Goal: Book appointment/travel/reservation

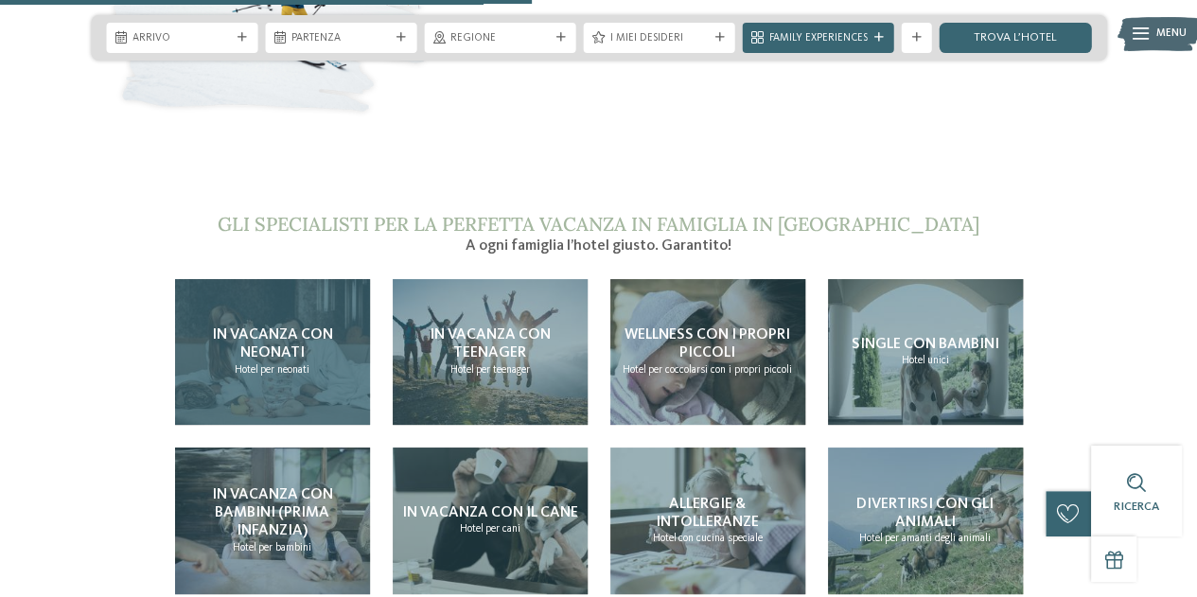
scroll to position [3124, 0]
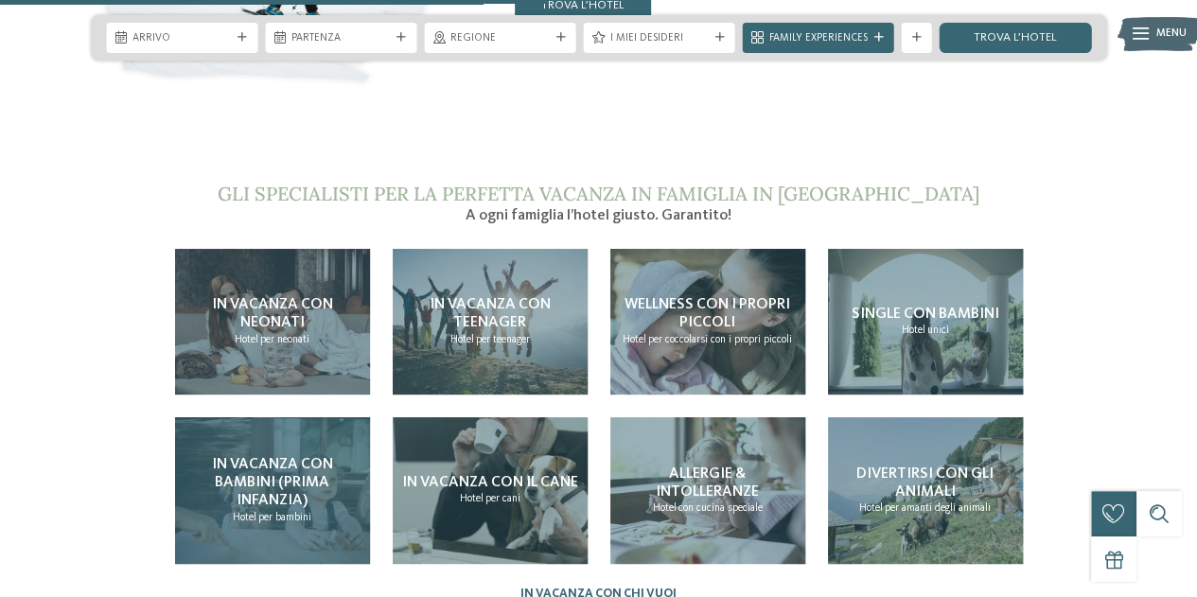
click at [307, 457] on span "In vacanza con bambini (prima infanzia)" at bounding box center [272, 482] width 121 height 51
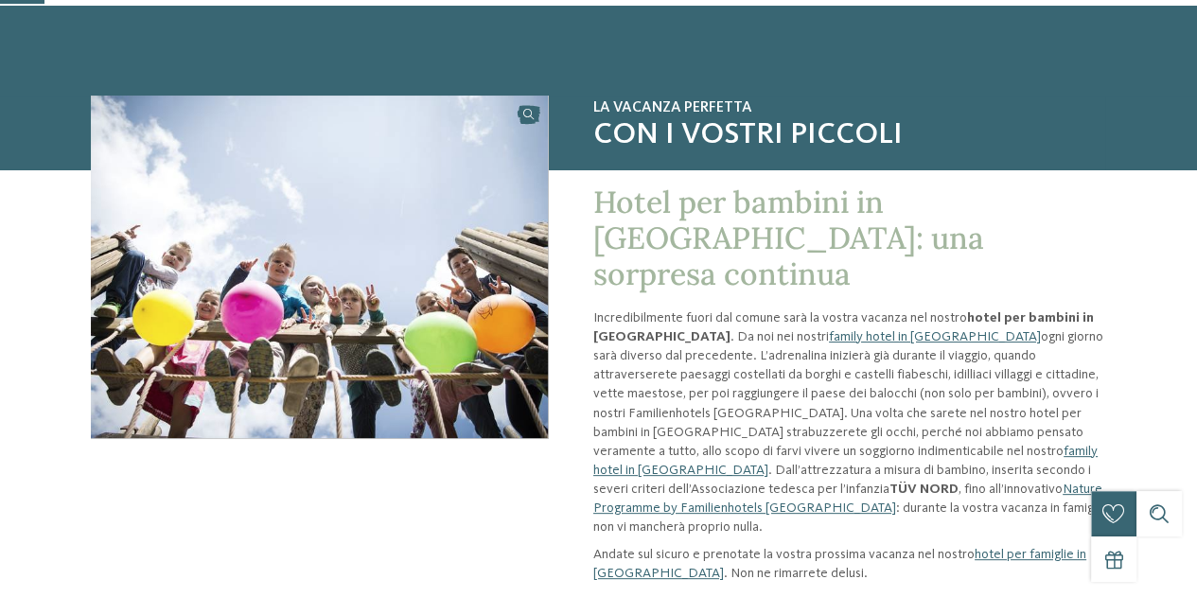
scroll to position [95, 0]
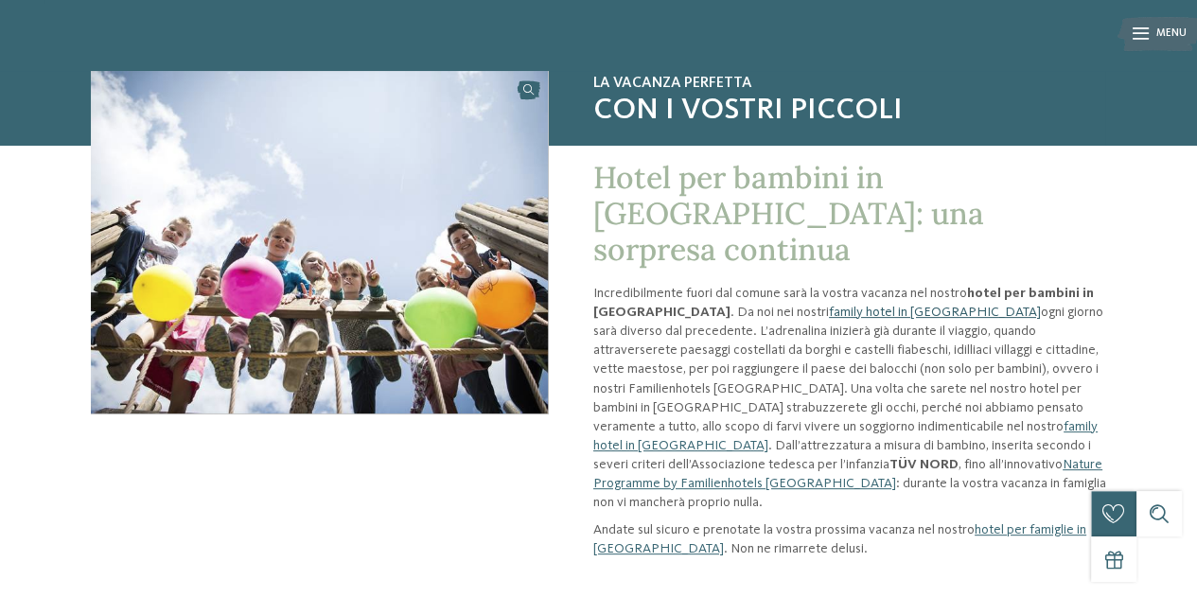
click at [829, 306] on link "family hotel in Alto Adige" at bounding box center [935, 312] width 212 height 13
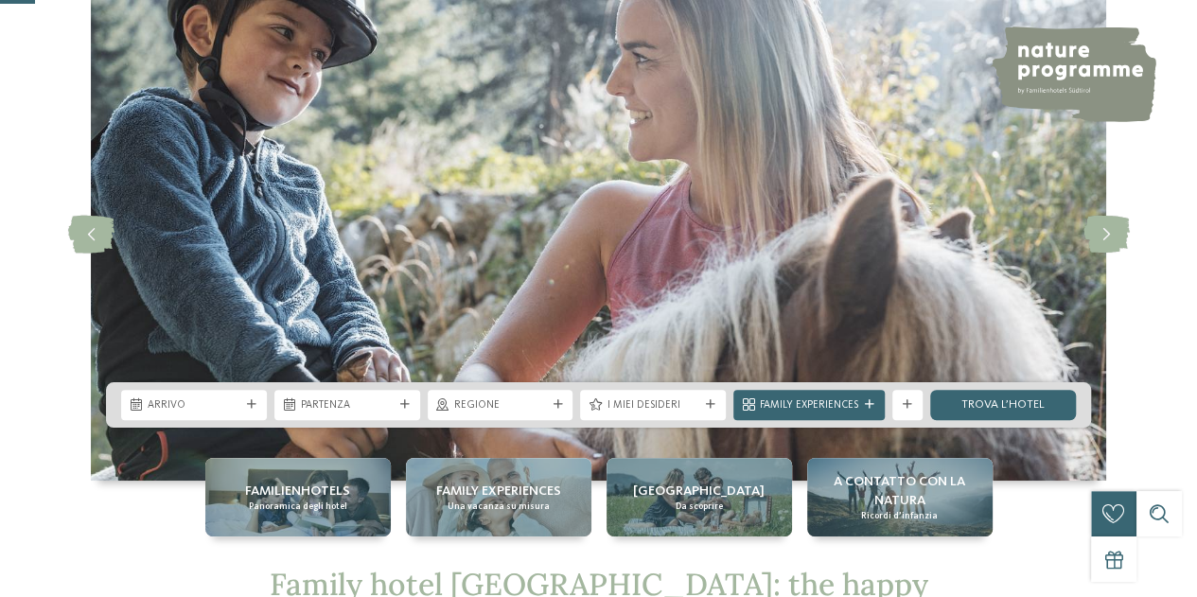
scroll to position [189, 0]
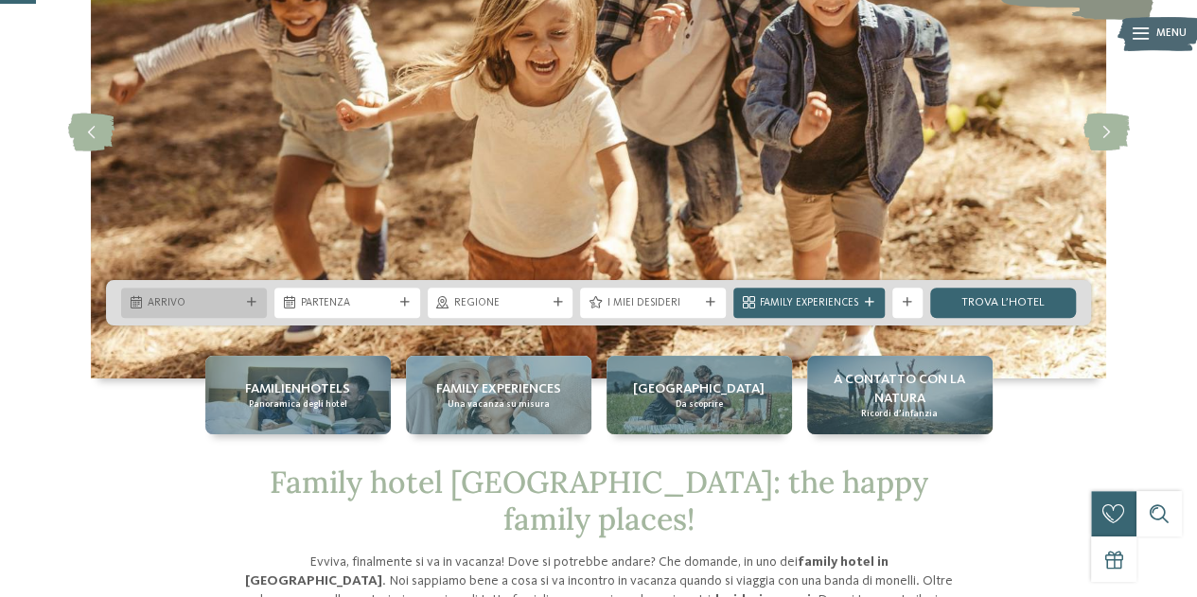
click at [249, 294] on div "Arrivo" at bounding box center [194, 303] width 146 height 30
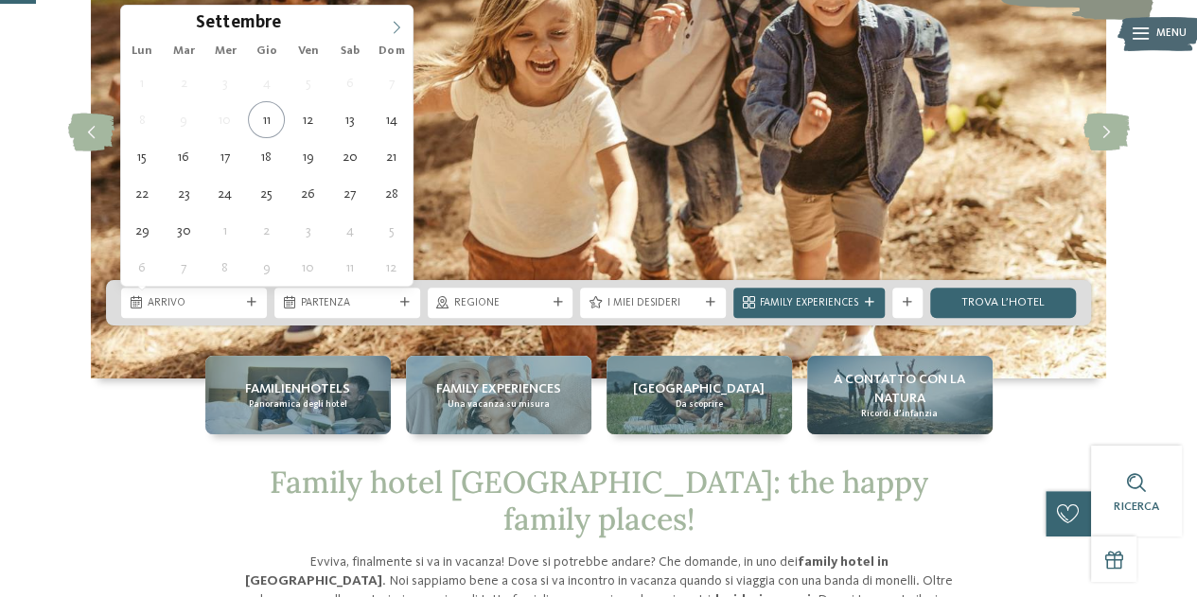
click at [397, 27] on icon at bounding box center [396, 27] width 13 height 13
type input "****"
click at [397, 27] on icon at bounding box center [396, 27] width 13 height 13
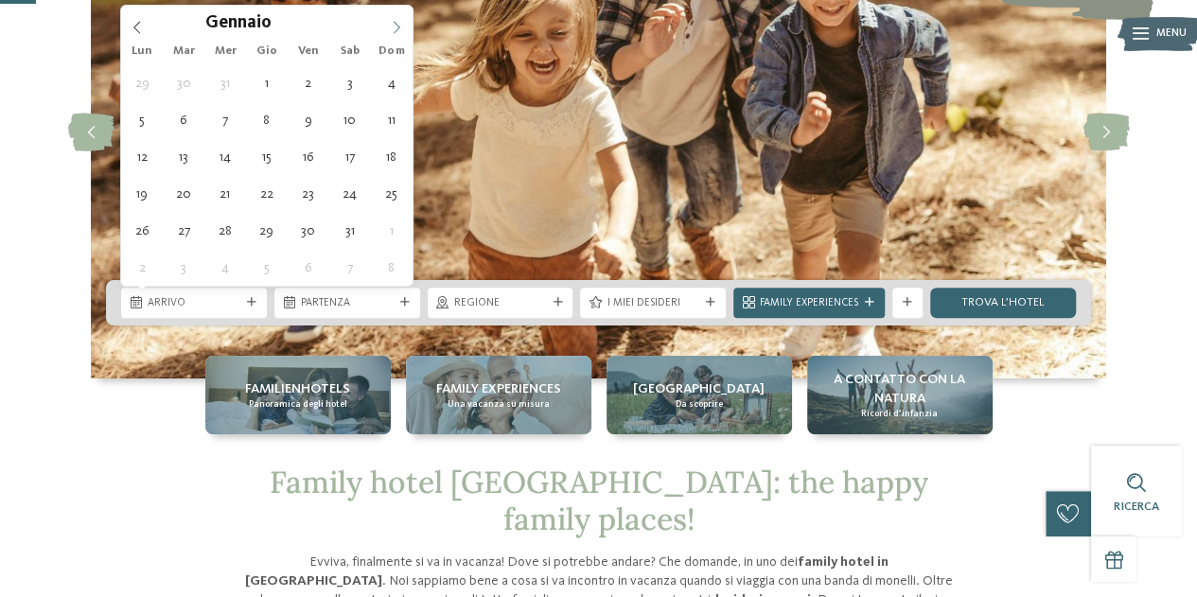
click at [397, 27] on icon at bounding box center [396, 27] width 13 height 13
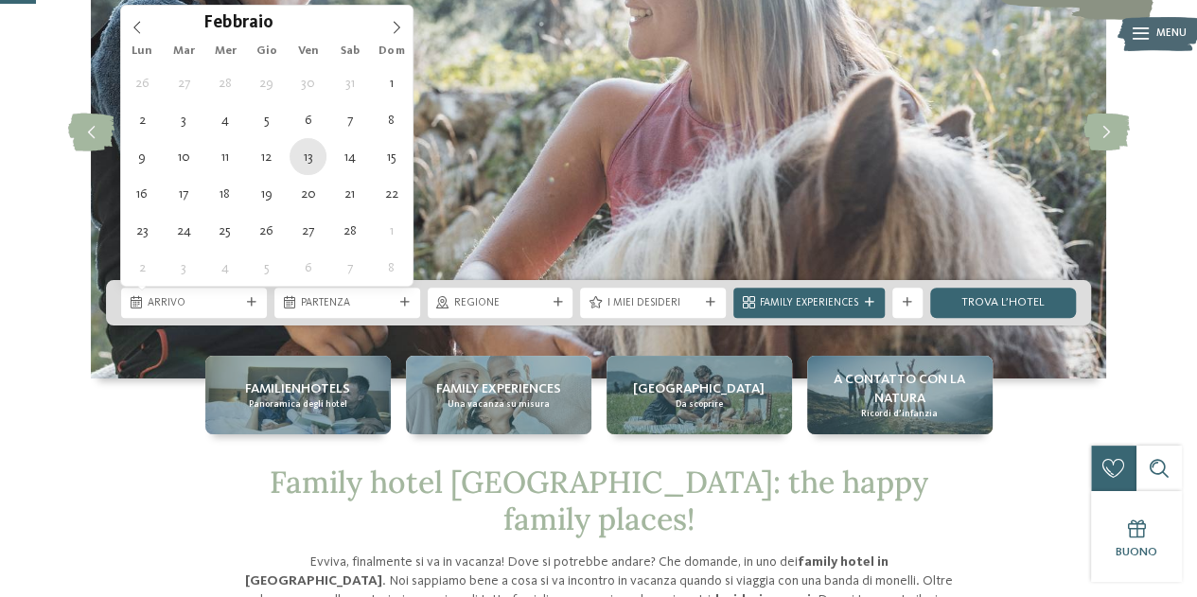
type div "13.02.2026"
type input "****"
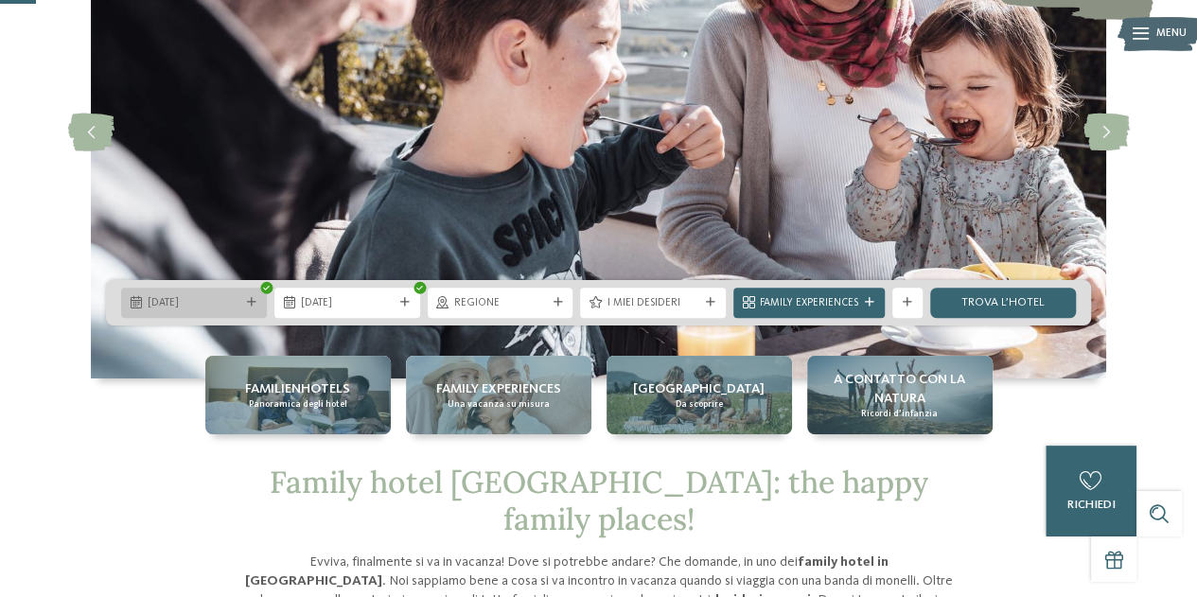
click at [196, 305] on span "13.02.2026" at bounding box center [194, 303] width 93 height 15
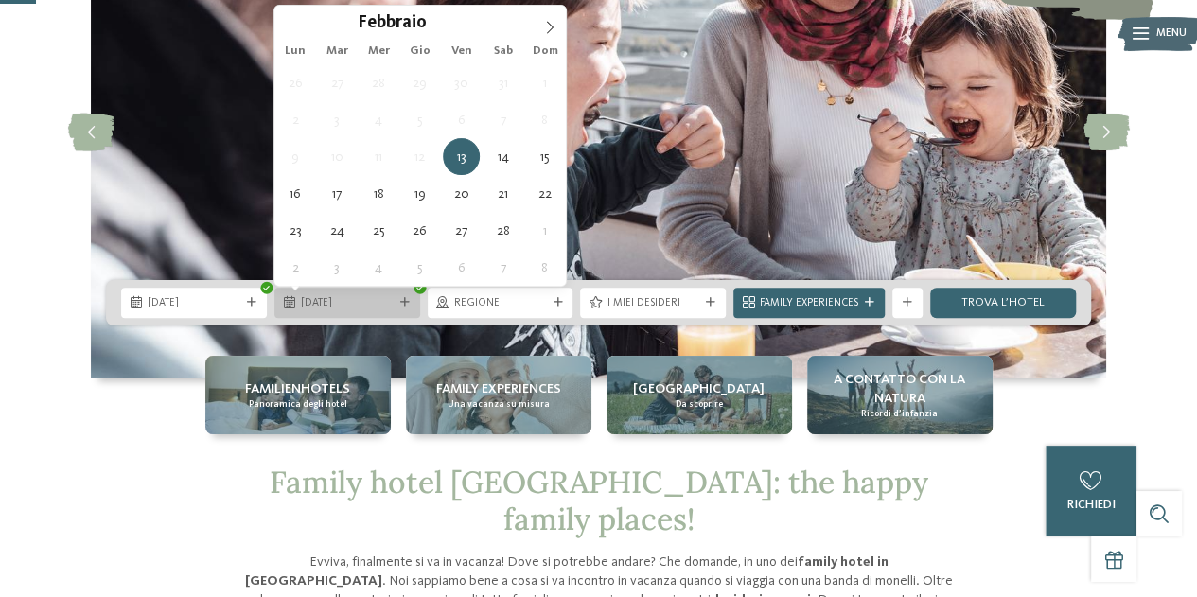
click at [320, 299] on span "13.02.2026" at bounding box center [347, 303] width 93 height 15
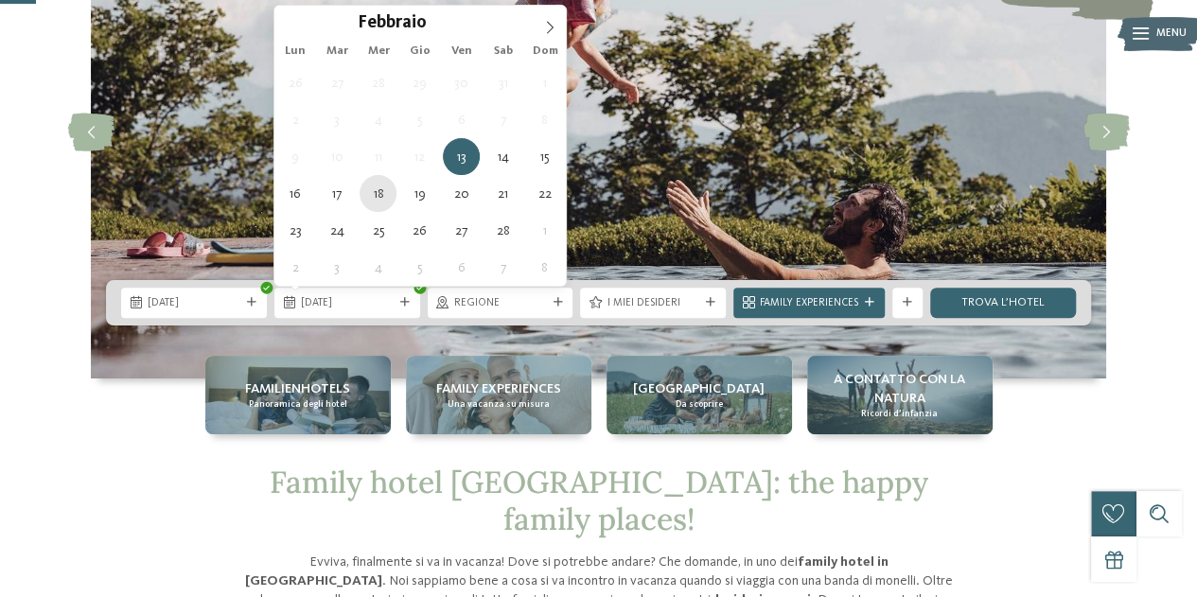
type div "18.02.2026"
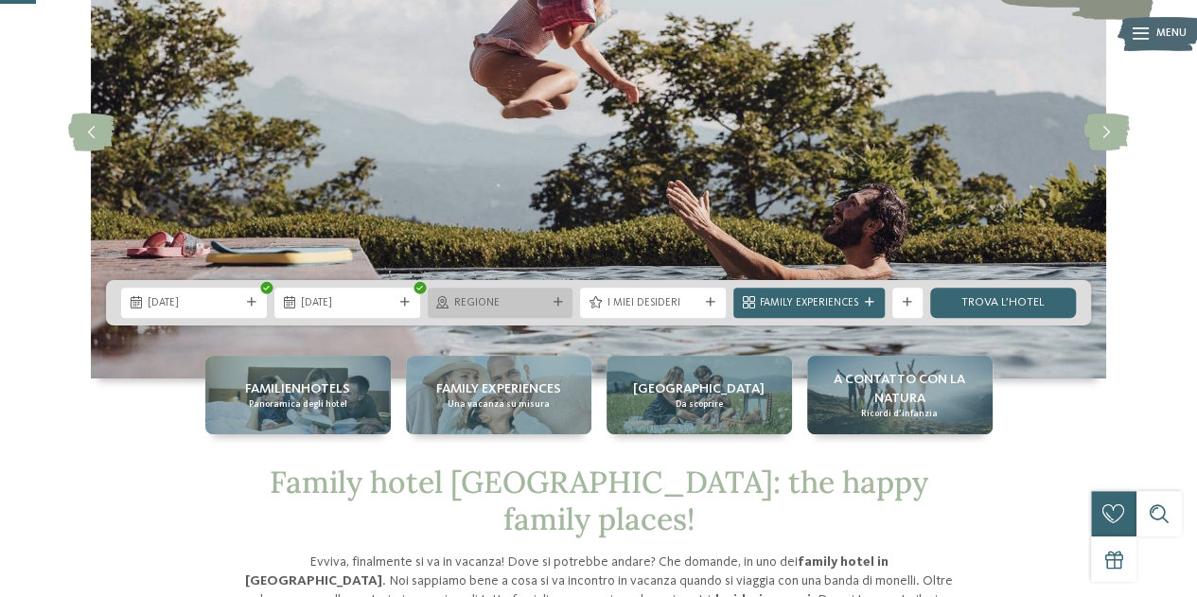
click at [456, 294] on div "Regione" at bounding box center [501, 302] width 100 height 16
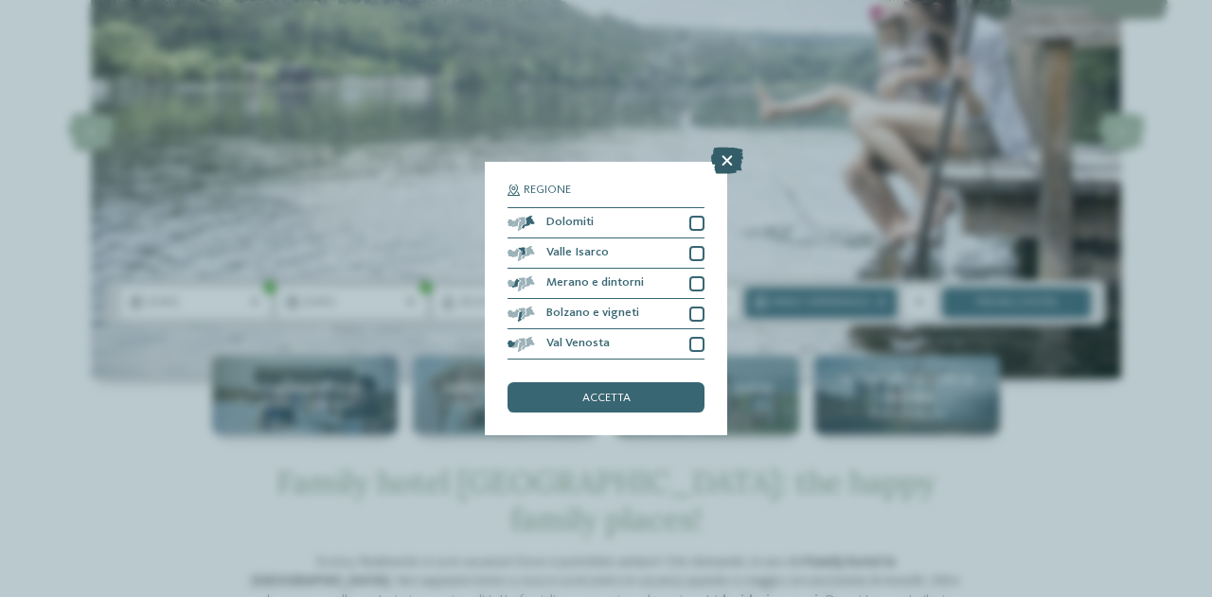
click at [735, 162] on icon at bounding box center [727, 161] width 32 height 27
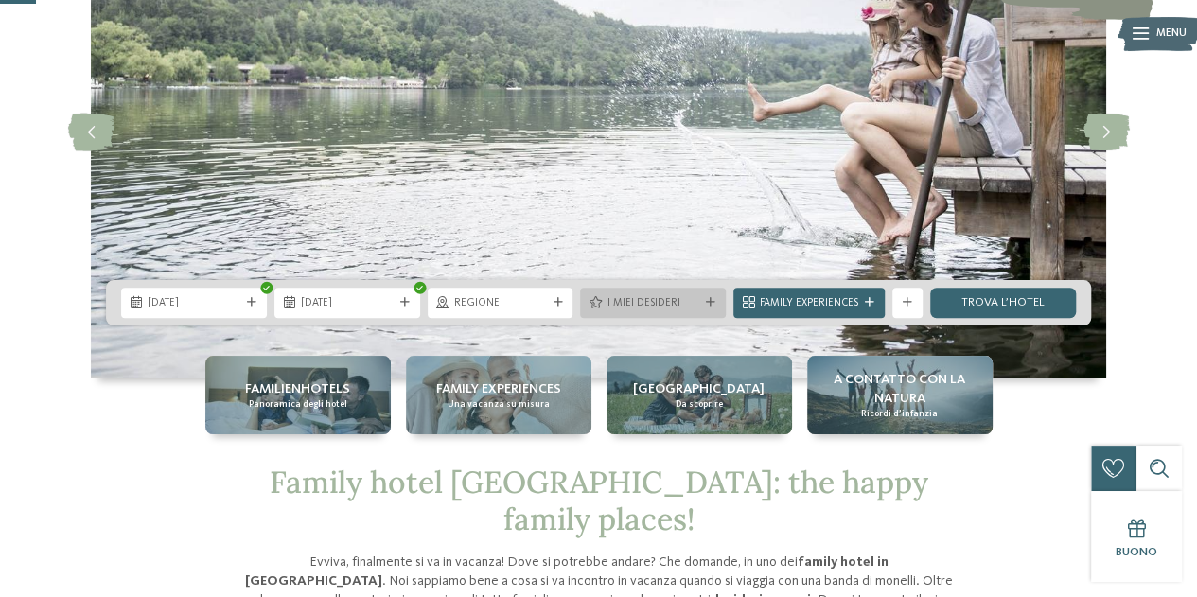
click at [627, 297] on span "I miei desideri" at bounding box center [653, 303] width 93 height 15
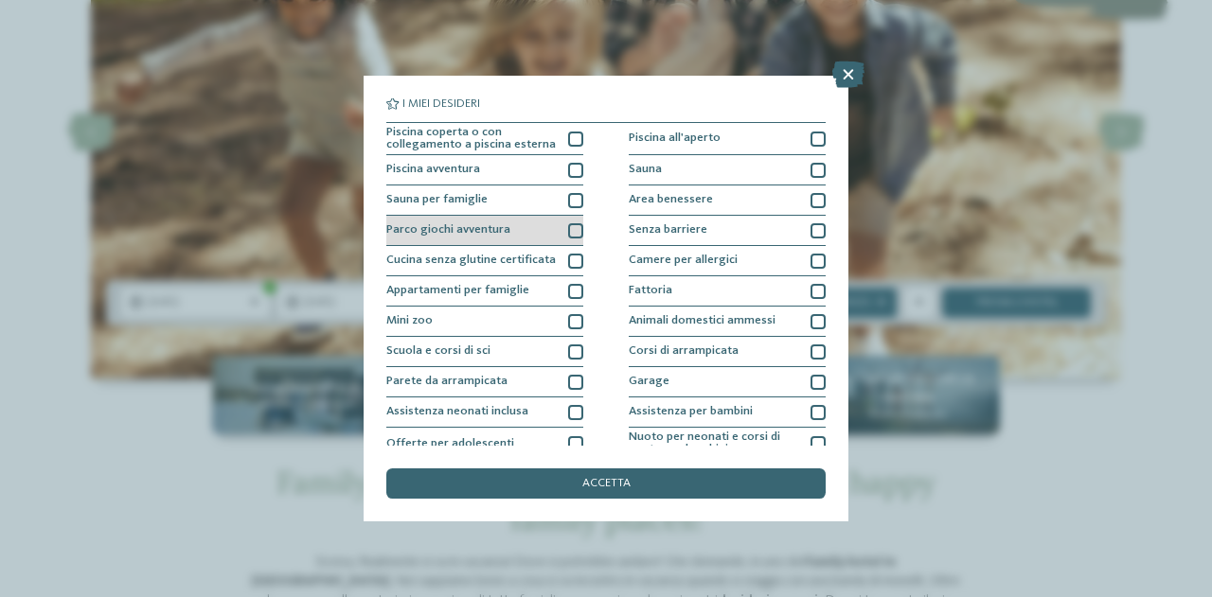
click at [556, 231] on div "Parco giochi avventura" at bounding box center [484, 231] width 197 height 30
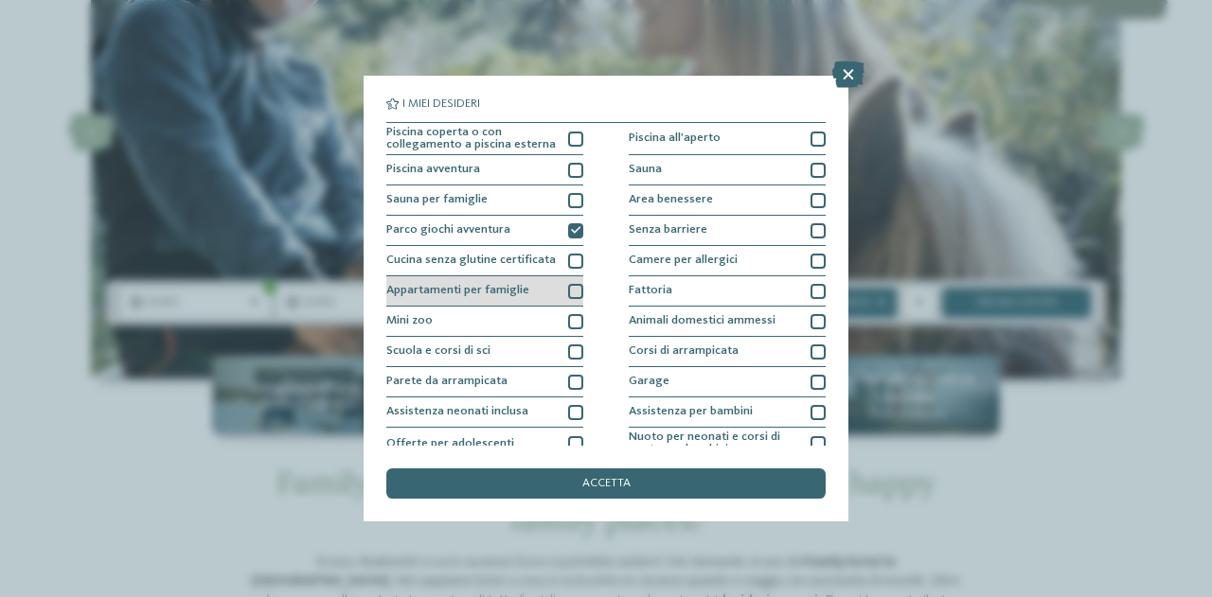
click at [558, 285] on div "Appartamenti per famiglie" at bounding box center [484, 291] width 197 height 30
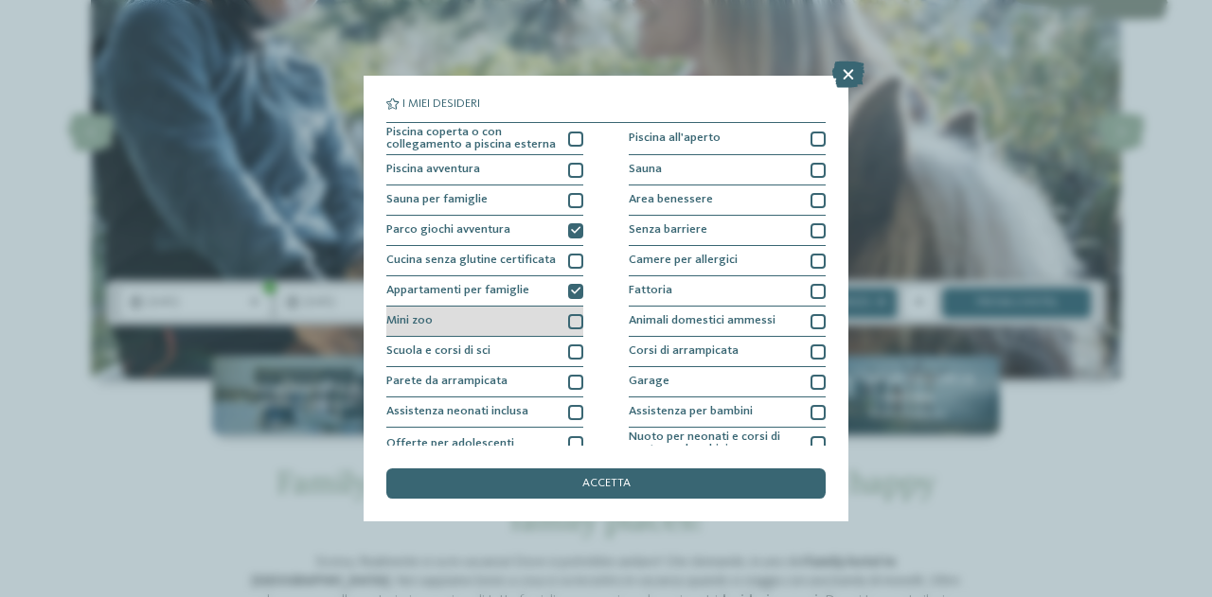
click at [520, 321] on div "Mini zoo" at bounding box center [484, 322] width 197 height 30
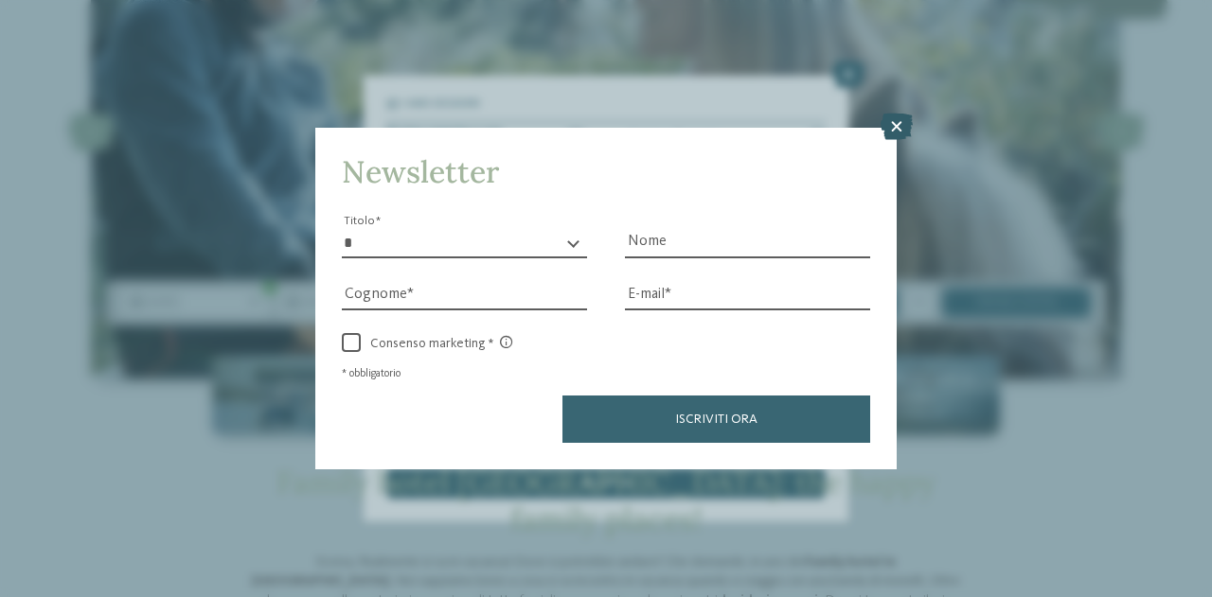
click at [900, 122] on icon at bounding box center [896, 127] width 32 height 27
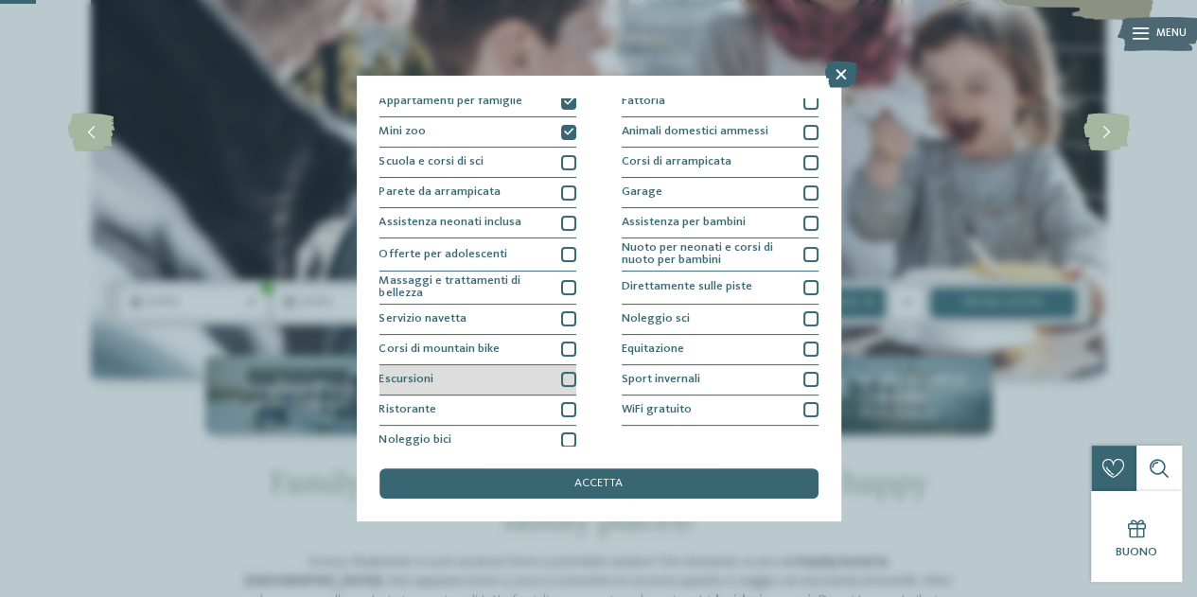
scroll to position [197, 0]
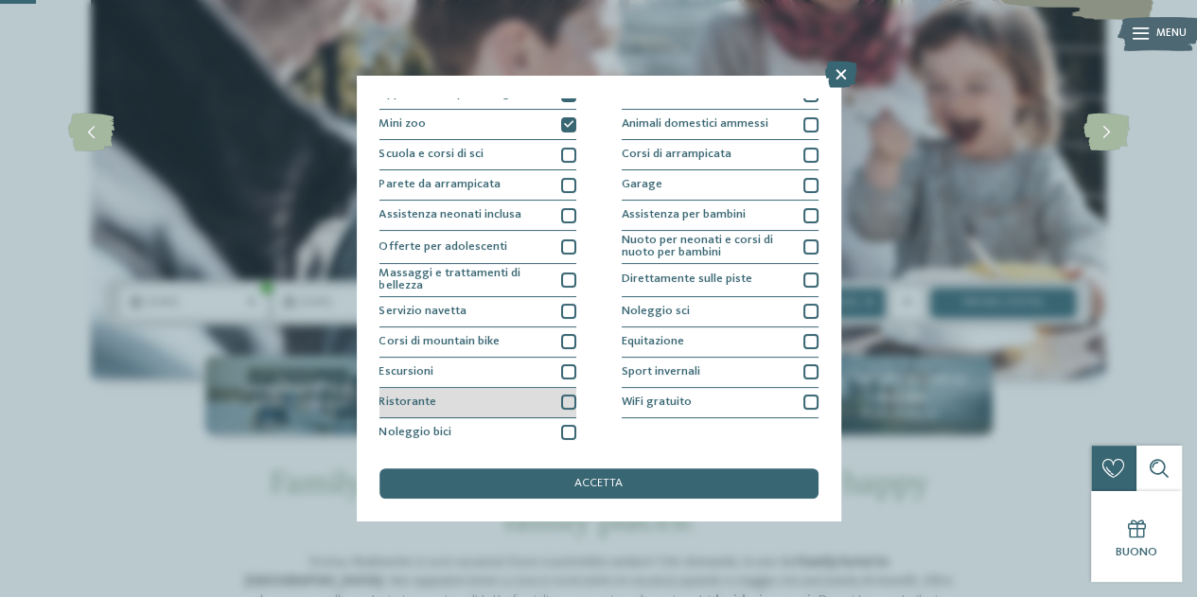
click at [496, 395] on div "Ristorante" at bounding box center [478, 403] width 197 height 30
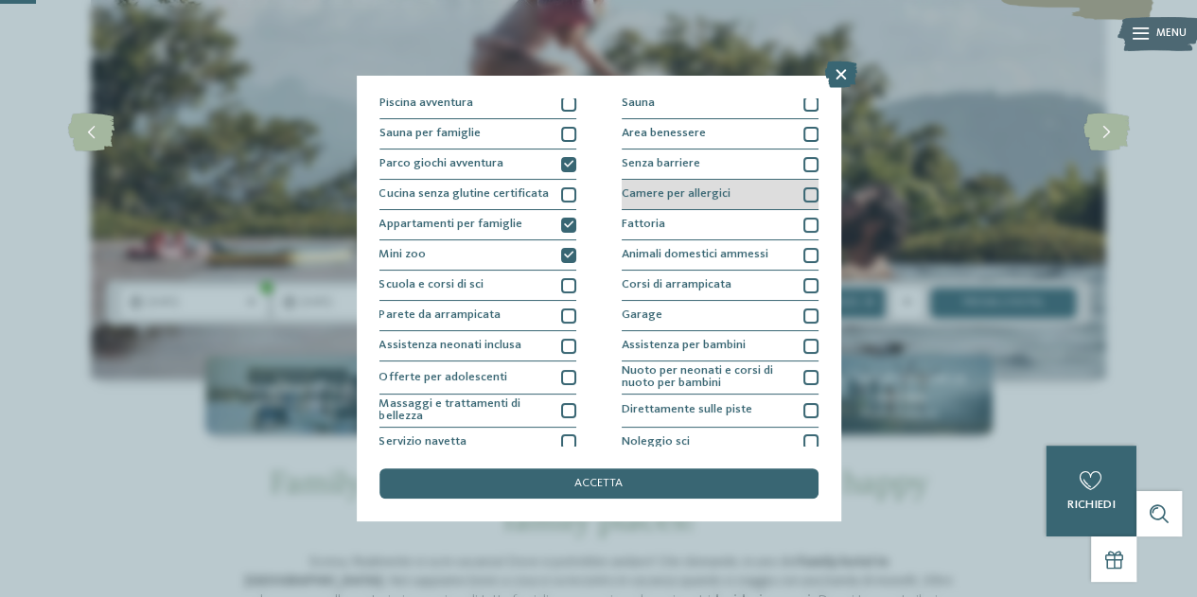
scroll to position [95, 0]
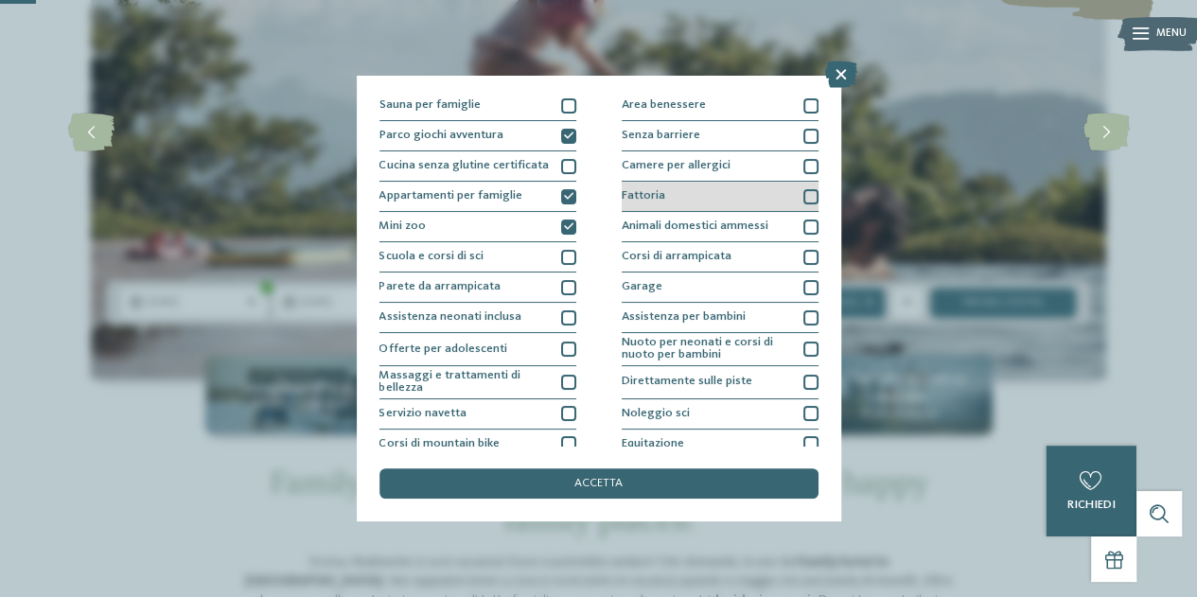
click at [710, 194] on div "Fattoria" at bounding box center [720, 197] width 197 height 30
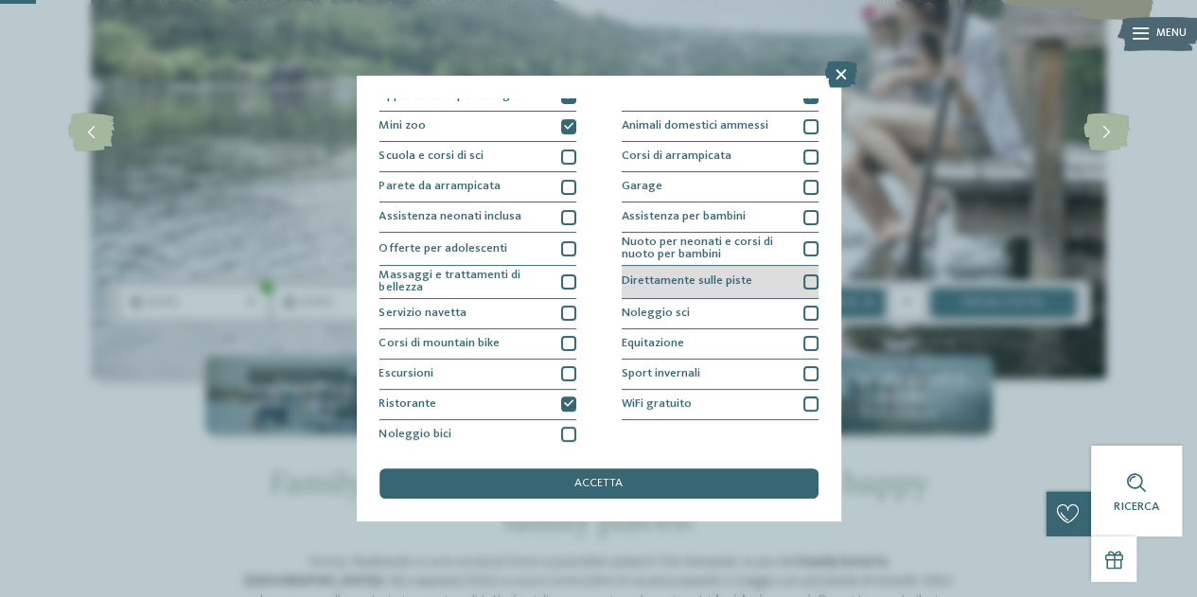
scroll to position [197, 0]
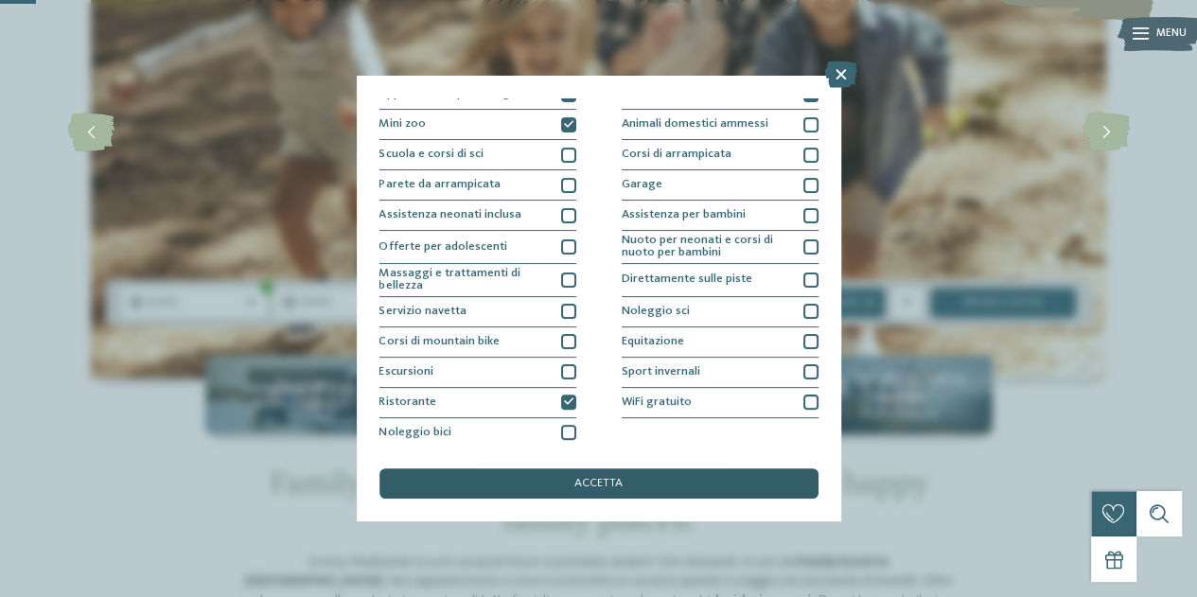
click at [605, 476] on div "accetta" at bounding box center [599, 484] width 439 height 30
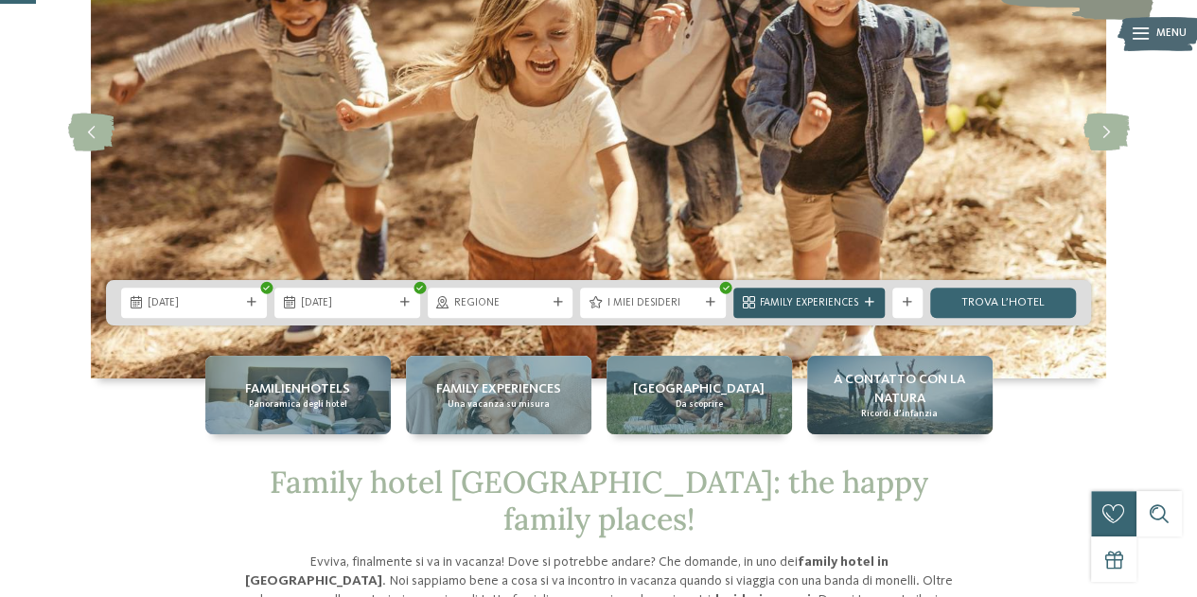
click at [865, 305] on icon at bounding box center [869, 302] width 9 height 9
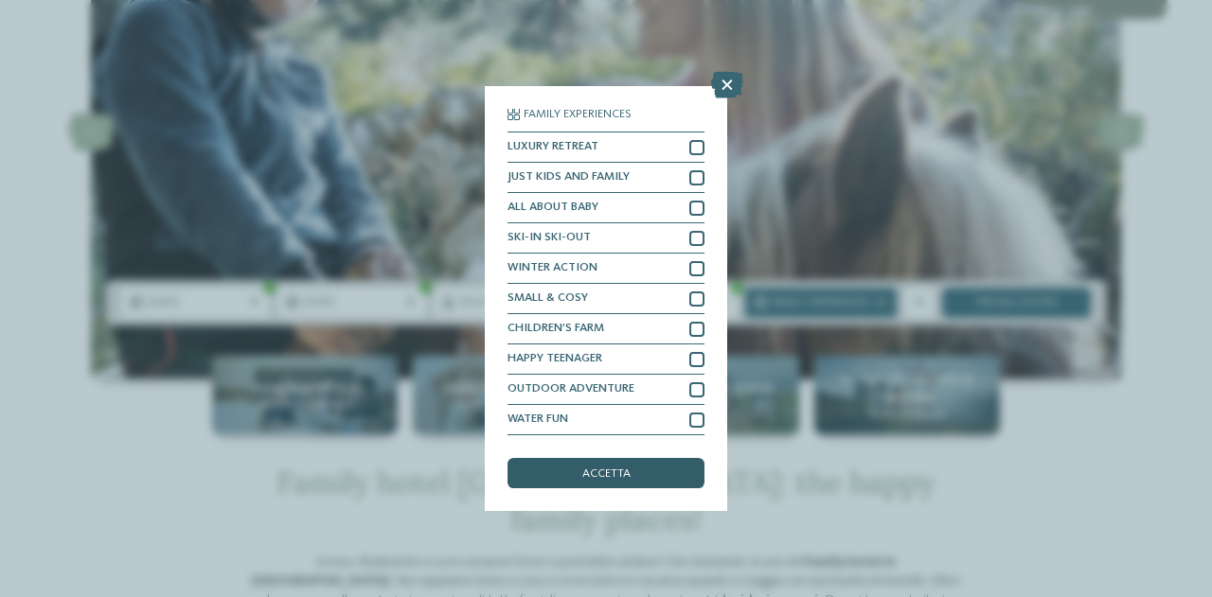
click at [626, 470] on span "accetta" at bounding box center [606, 475] width 48 height 12
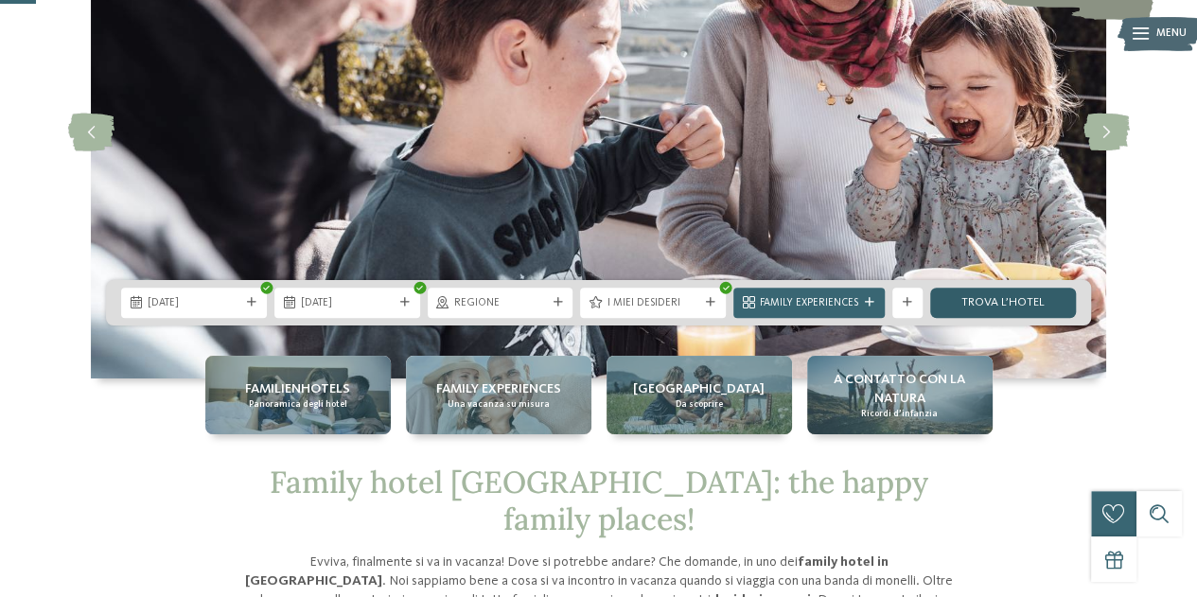
click at [965, 301] on link "trova l’hotel" at bounding box center [1003, 303] width 146 height 30
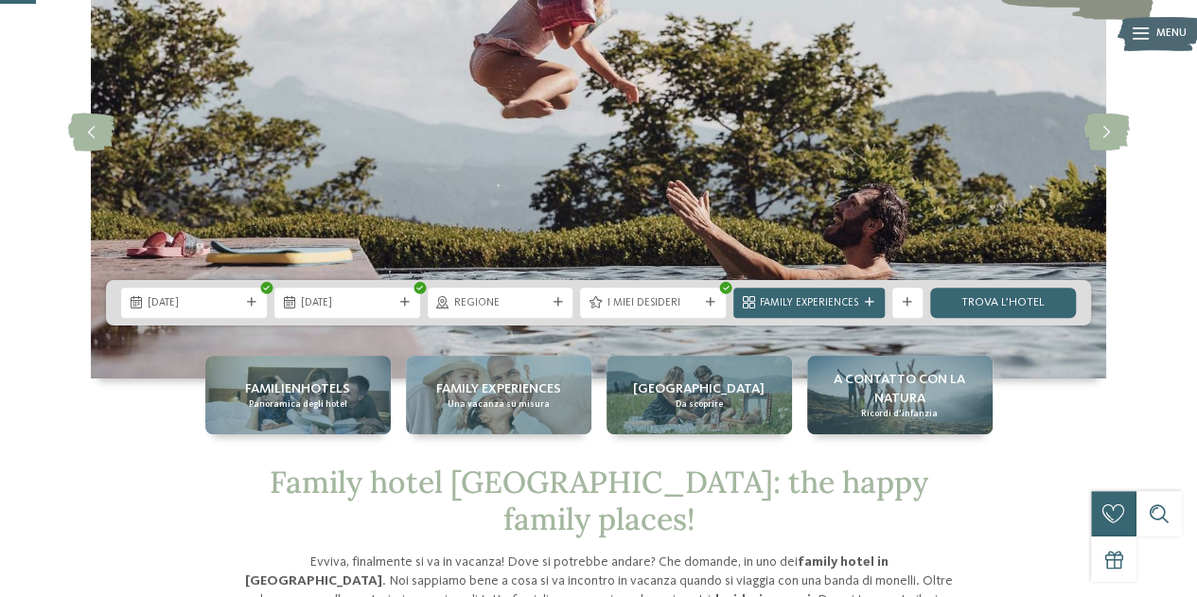
click at [521, 293] on div "Regione" at bounding box center [501, 303] width 146 height 30
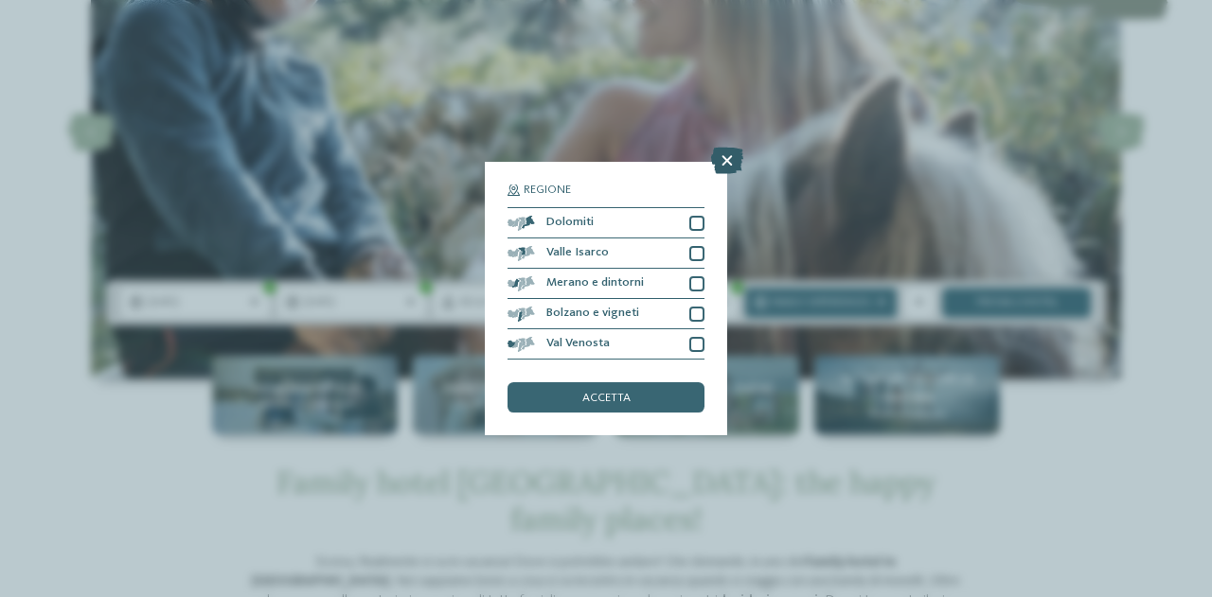
click at [726, 158] on icon at bounding box center [727, 161] width 32 height 27
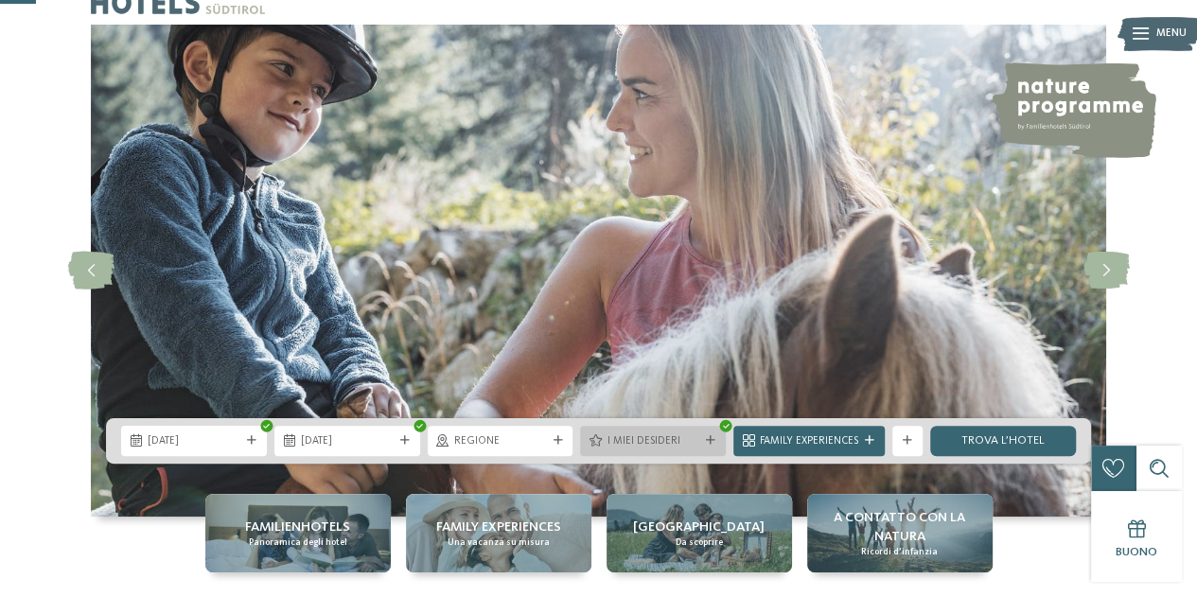
scroll to position [0, 0]
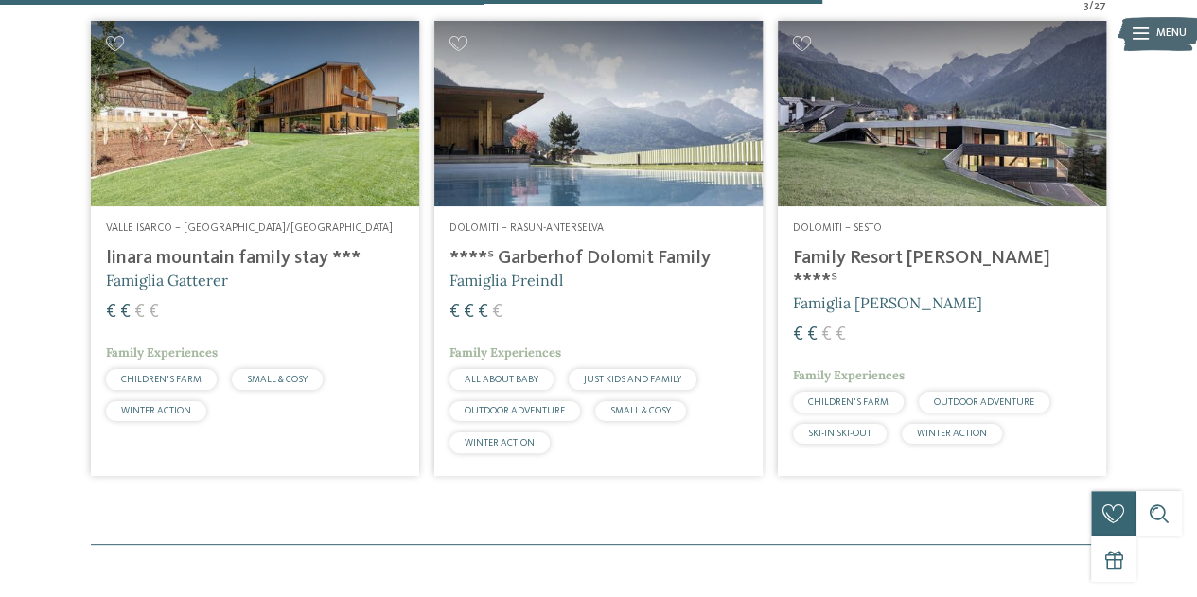
scroll to position [453, 0]
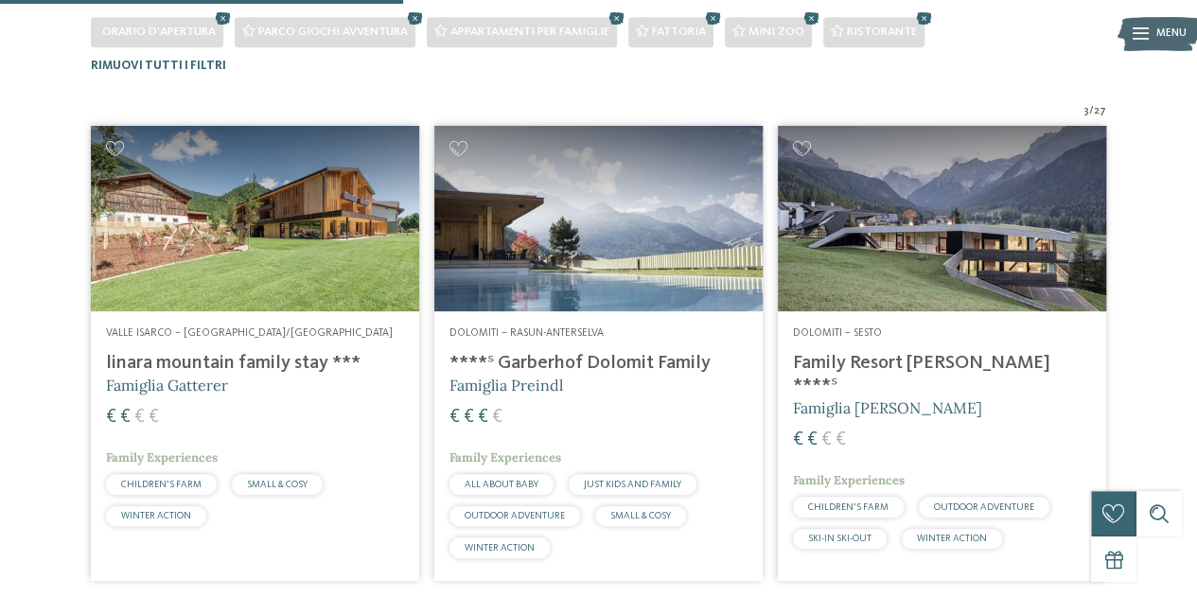
click at [582, 270] on img at bounding box center [598, 218] width 328 height 185
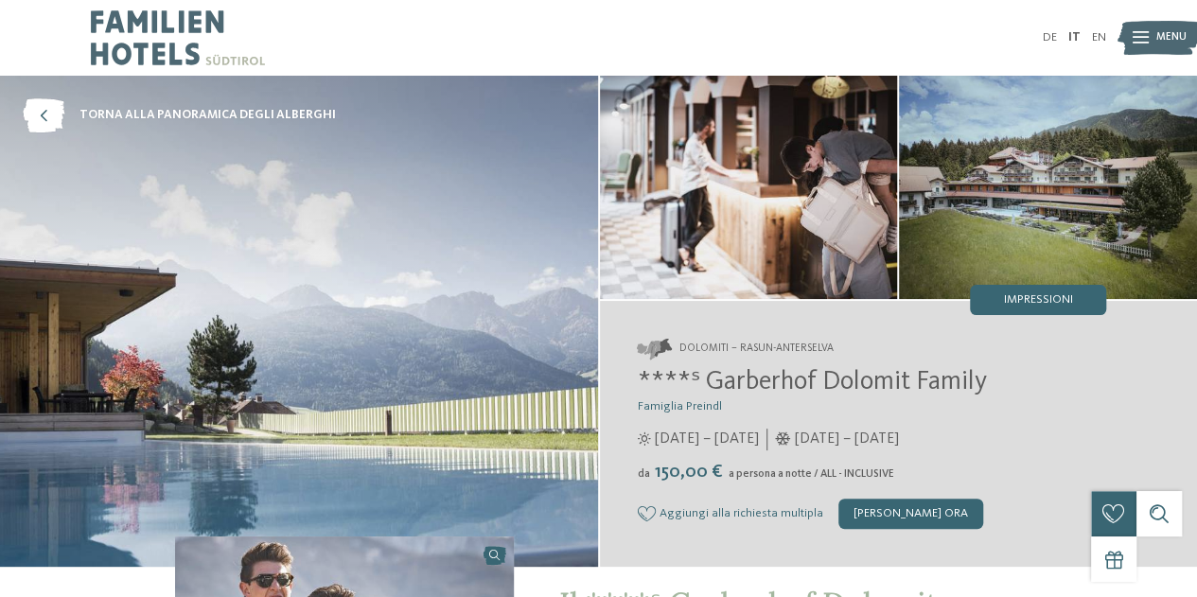
drag, startPoint x: 644, startPoint y: 345, endPoint x: 953, endPoint y: 490, distance: 341.7
click at [953, 490] on div "Dolomiti – Rasun-Anterselva ****ˢ Garberhof Dolomit Family Famiglia Preindl [DA…" at bounding box center [899, 434] width 598 height 266
click at [936, 460] on div "****ˢ Garberhof Dolomit Family Famiglia Preindl [DATE] – [DATE] da" at bounding box center [872, 447] width 469 height 161
click at [1013, 296] on span "Impressioni" at bounding box center [1038, 300] width 69 height 12
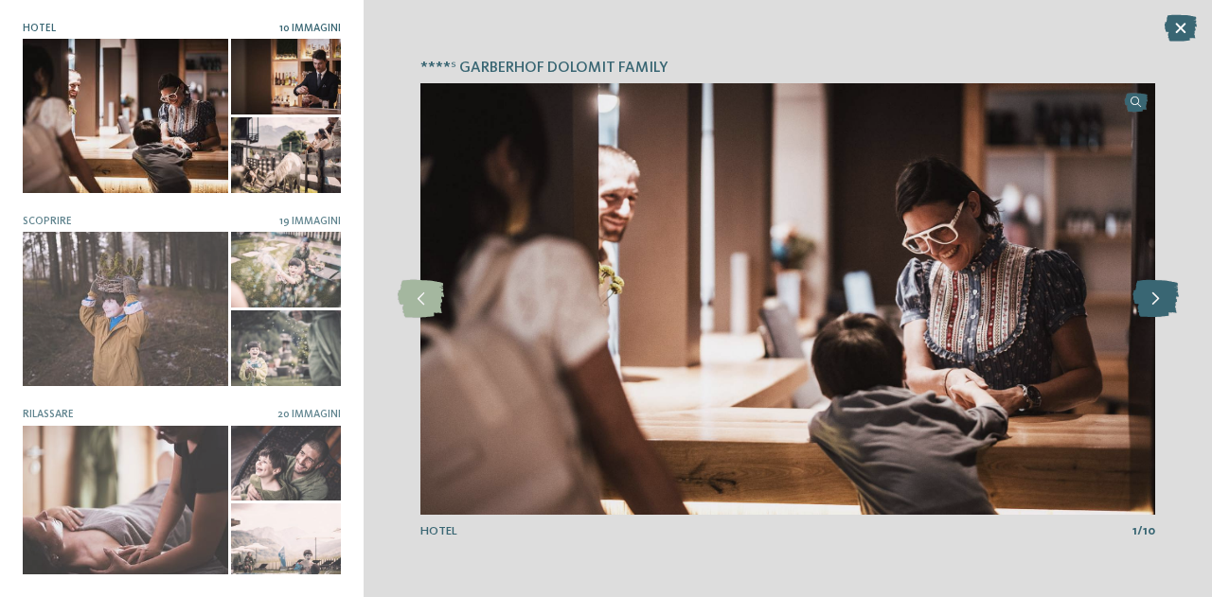
click at [1147, 296] on icon at bounding box center [1155, 299] width 46 height 38
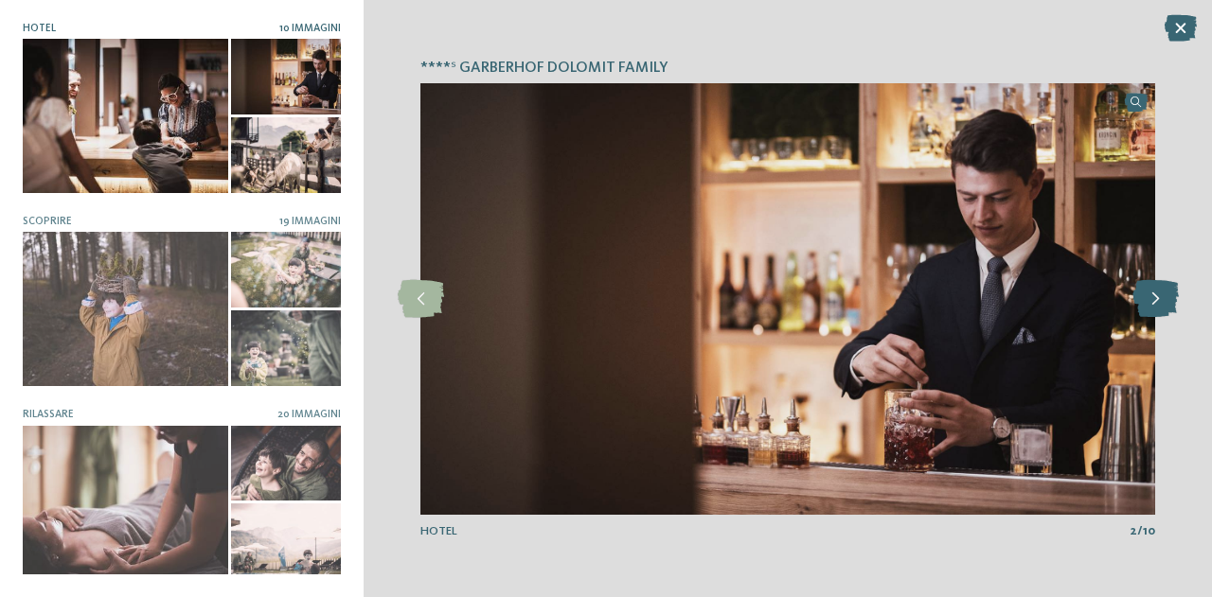
click at [1144, 296] on icon at bounding box center [1155, 299] width 46 height 38
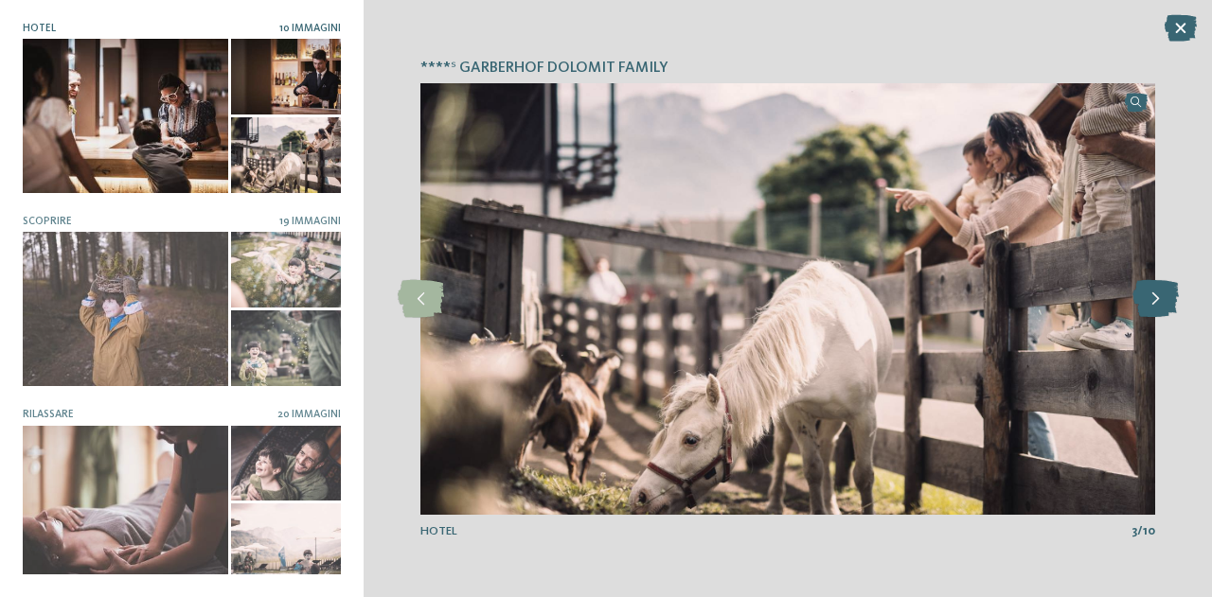
click at [1144, 296] on icon at bounding box center [1155, 299] width 46 height 38
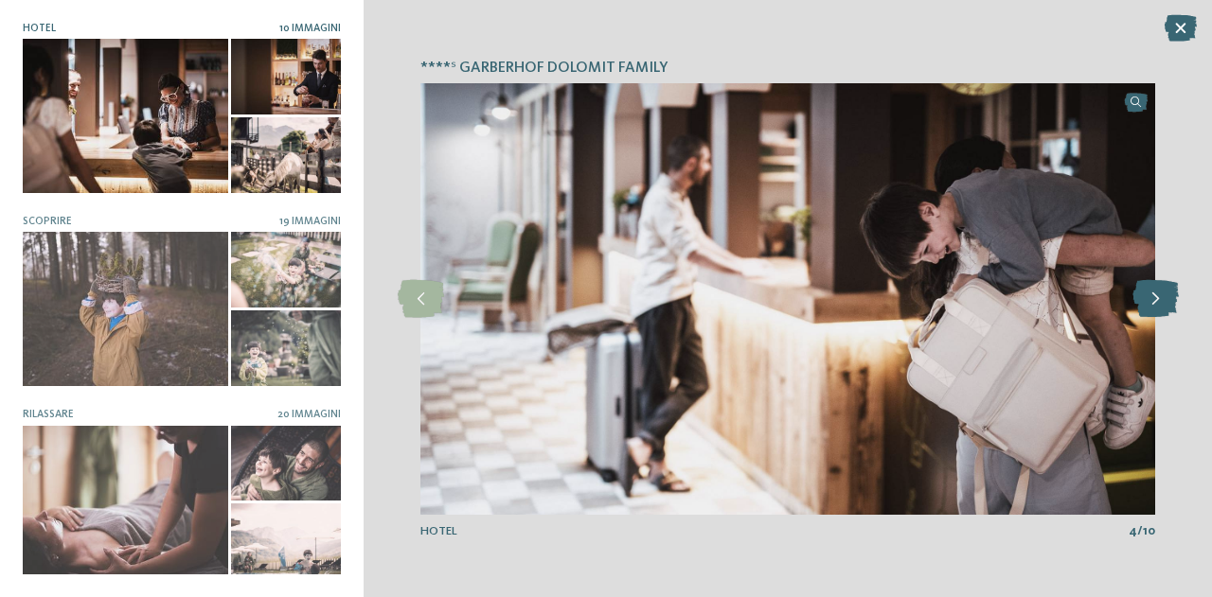
click at [1144, 296] on icon at bounding box center [1155, 299] width 46 height 38
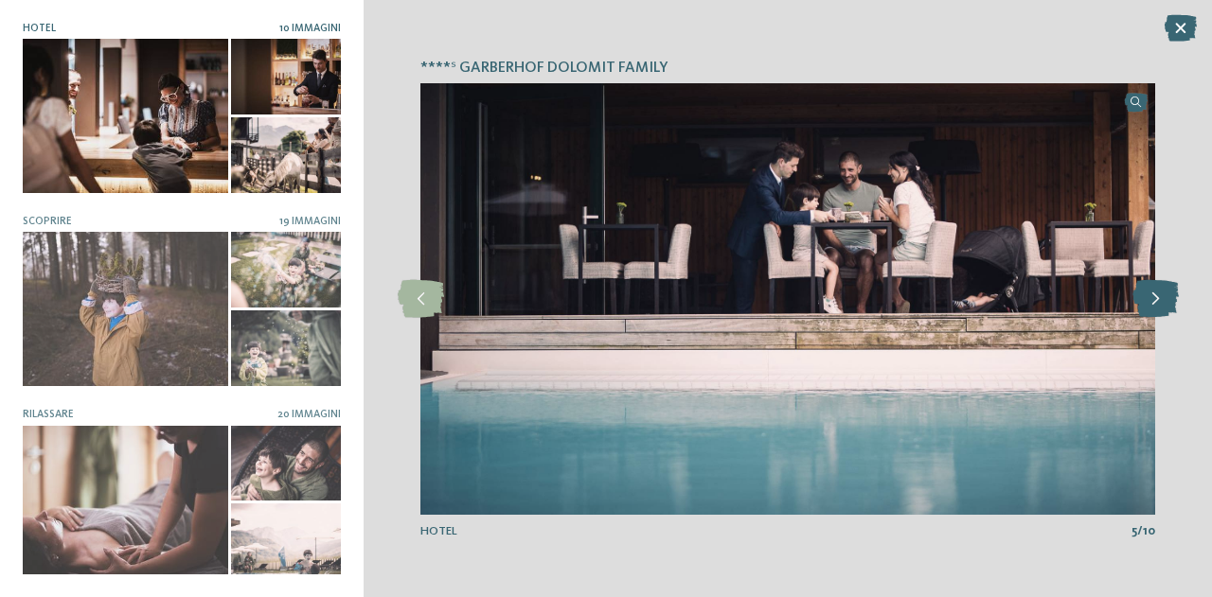
click at [1144, 296] on icon at bounding box center [1155, 299] width 46 height 38
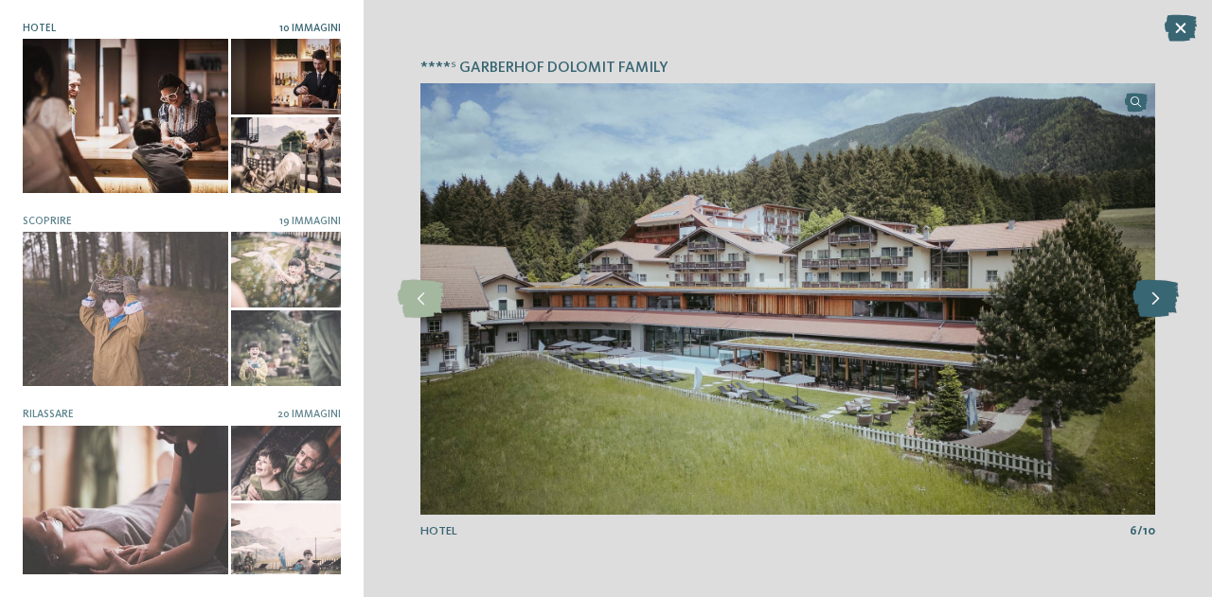
click at [1144, 296] on icon at bounding box center [1155, 299] width 46 height 38
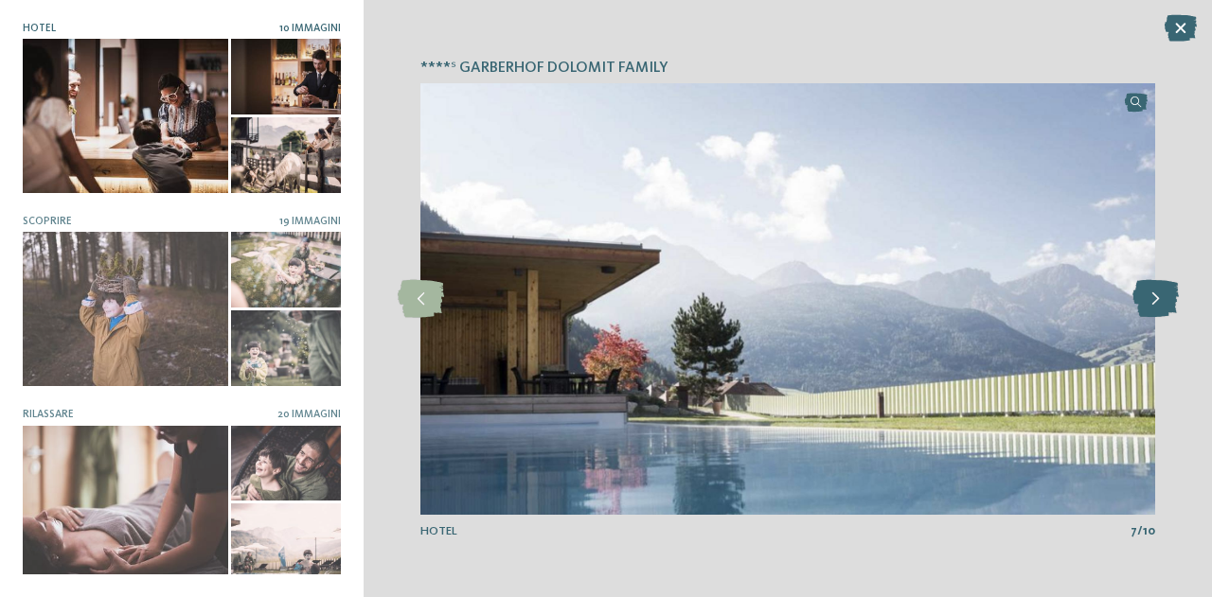
click at [1144, 296] on icon at bounding box center [1155, 299] width 46 height 38
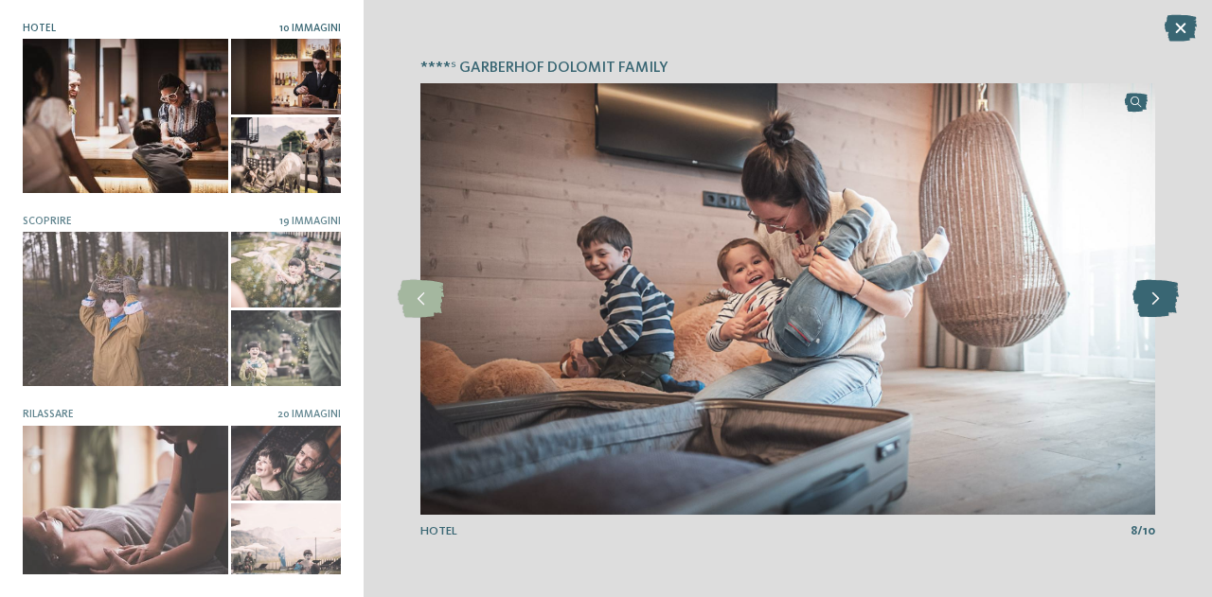
click at [1144, 296] on icon at bounding box center [1155, 299] width 46 height 38
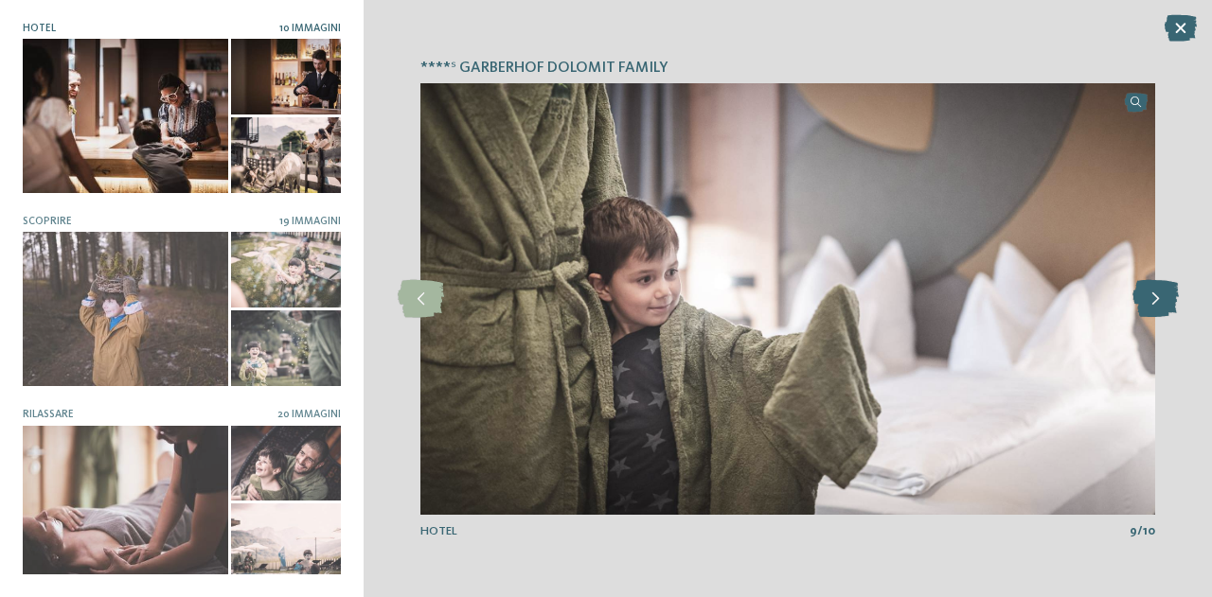
click at [1144, 296] on icon at bounding box center [1155, 299] width 46 height 38
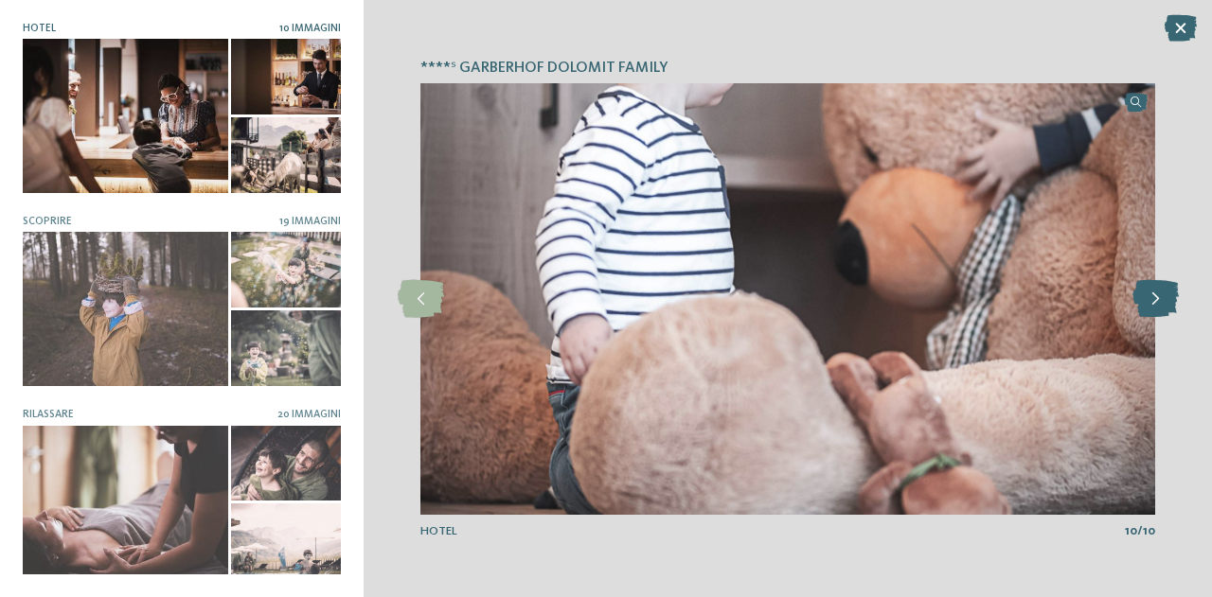
click at [1144, 296] on icon at bounding box center [1155, 299] width 46 height 38
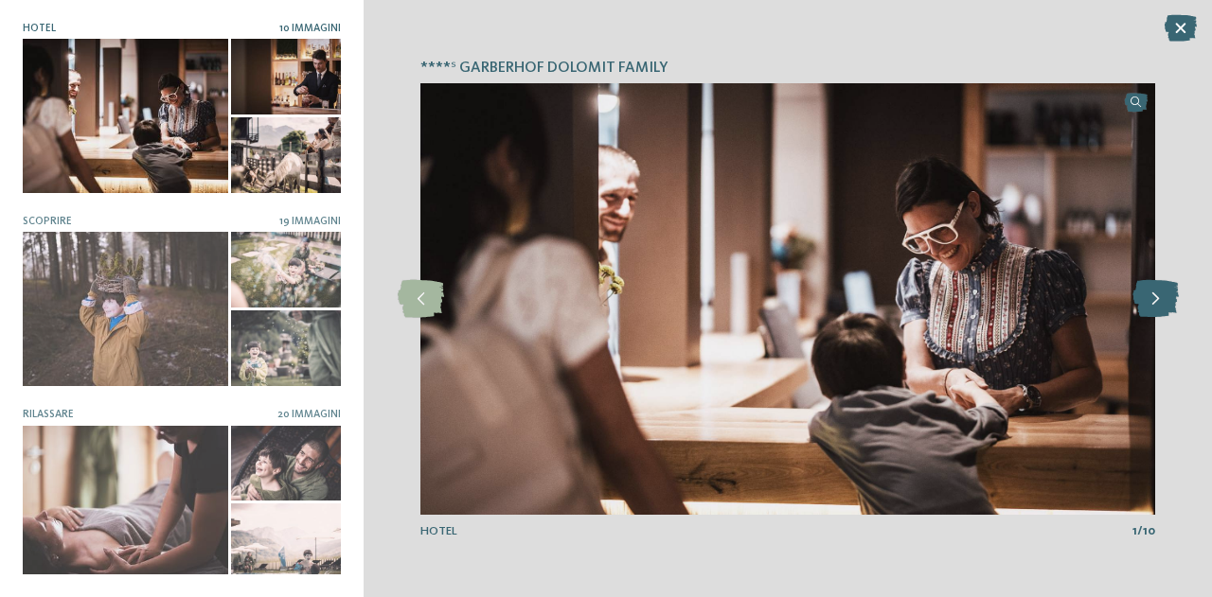
click at [1144, 296] on icon at bounding box center [1155, 299] width 46 height 38
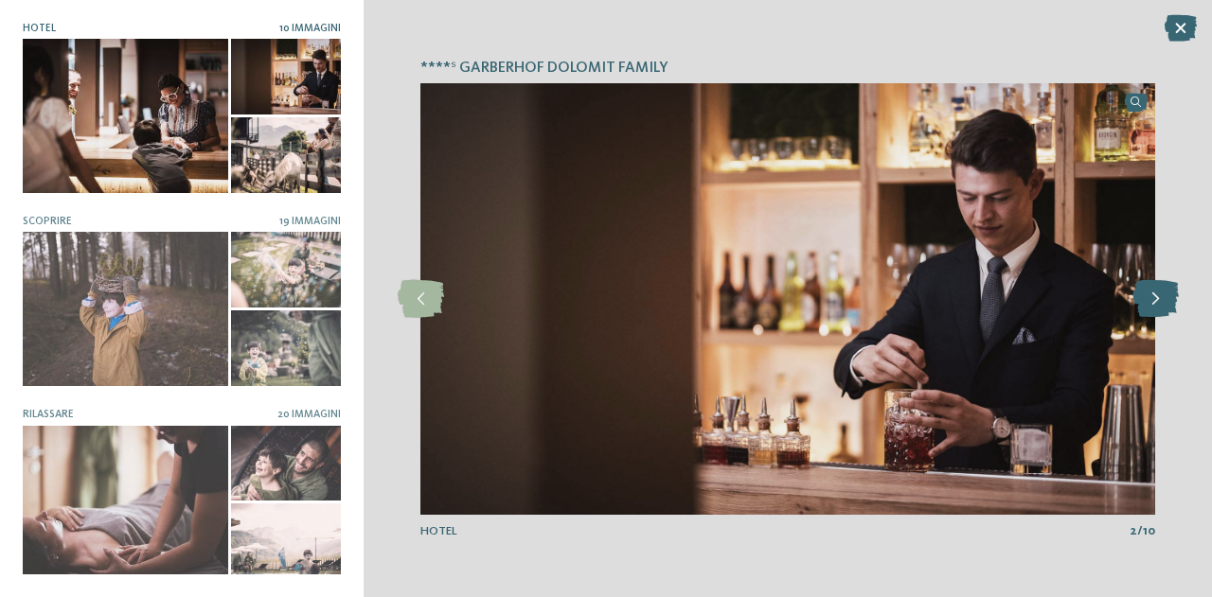
click at [1144, 296] on icon at bounding box center [1155, 299] width 46 height 38
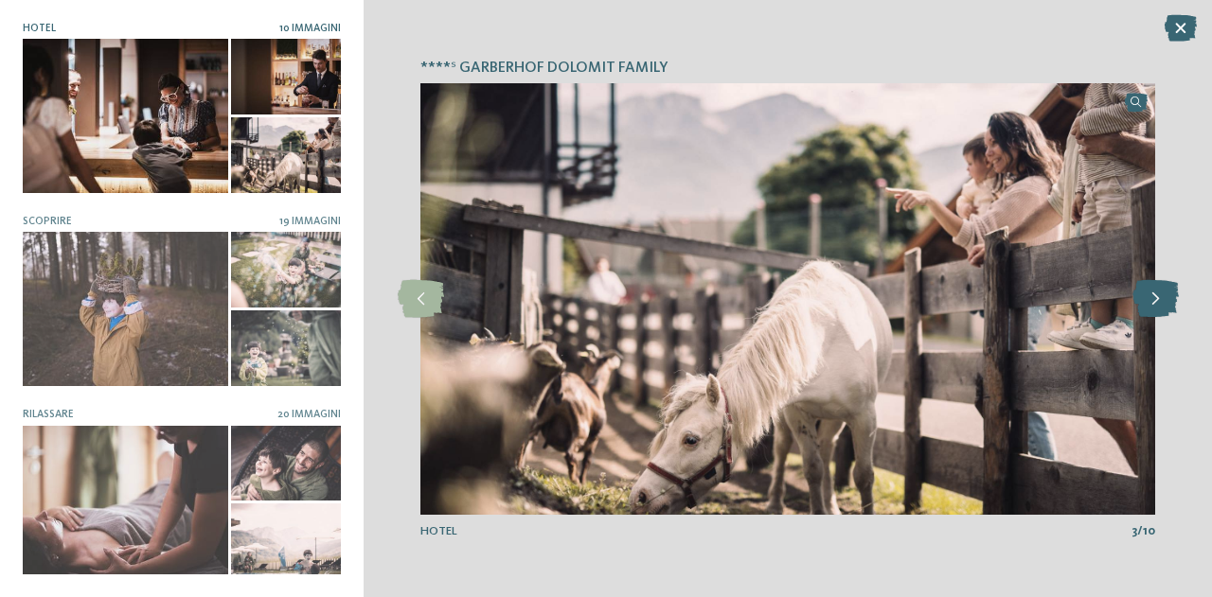
click at [1144, 296] on icon at bounding box center [1155, 299] width 46 height 38
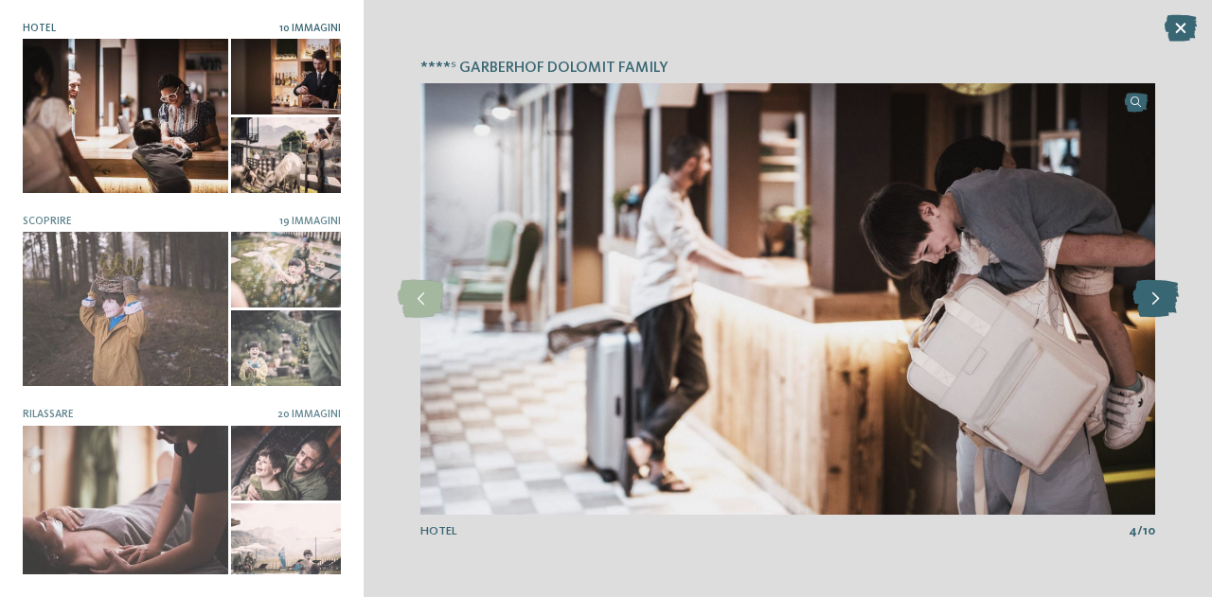
click at [1144, 296] on icon at bounding box center [1155, 299] width 46 height 38
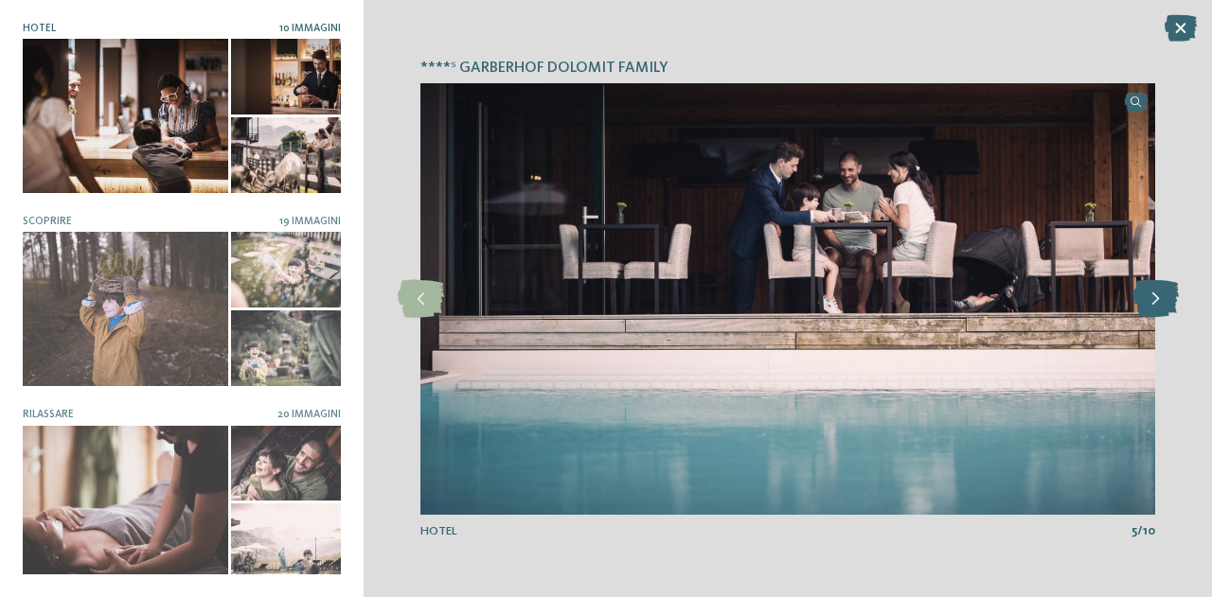
click at [1145, 297] on icon at bounding box center [1155, 299] width 46 height 38
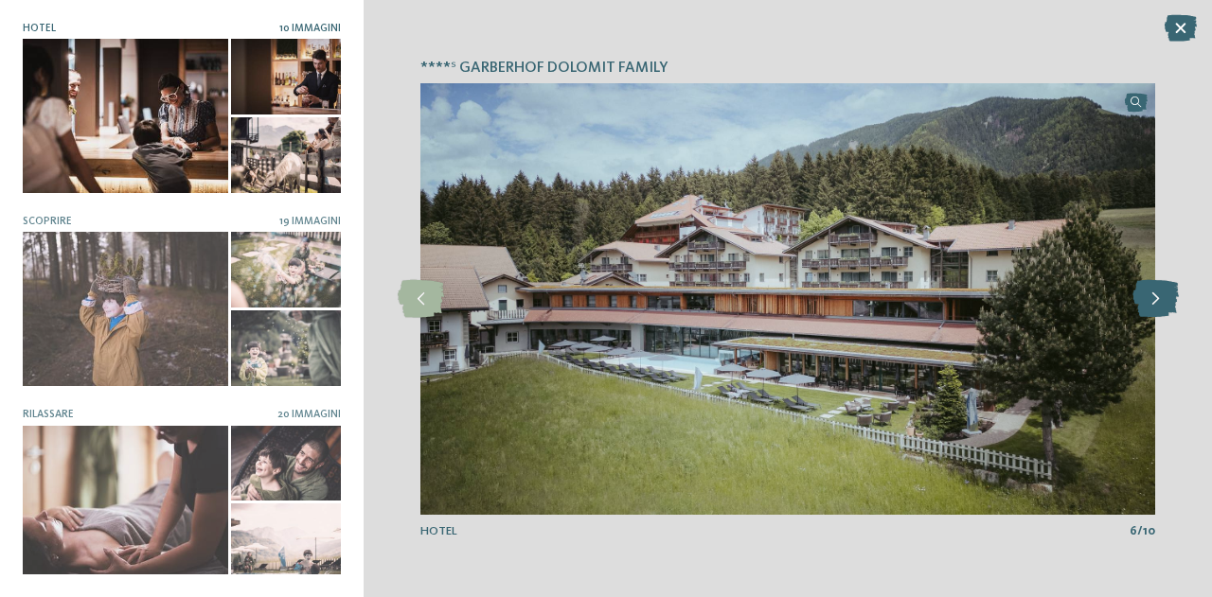
click at [1145, 297] on icon at bounding box center [1155, 299] width 46 height 38
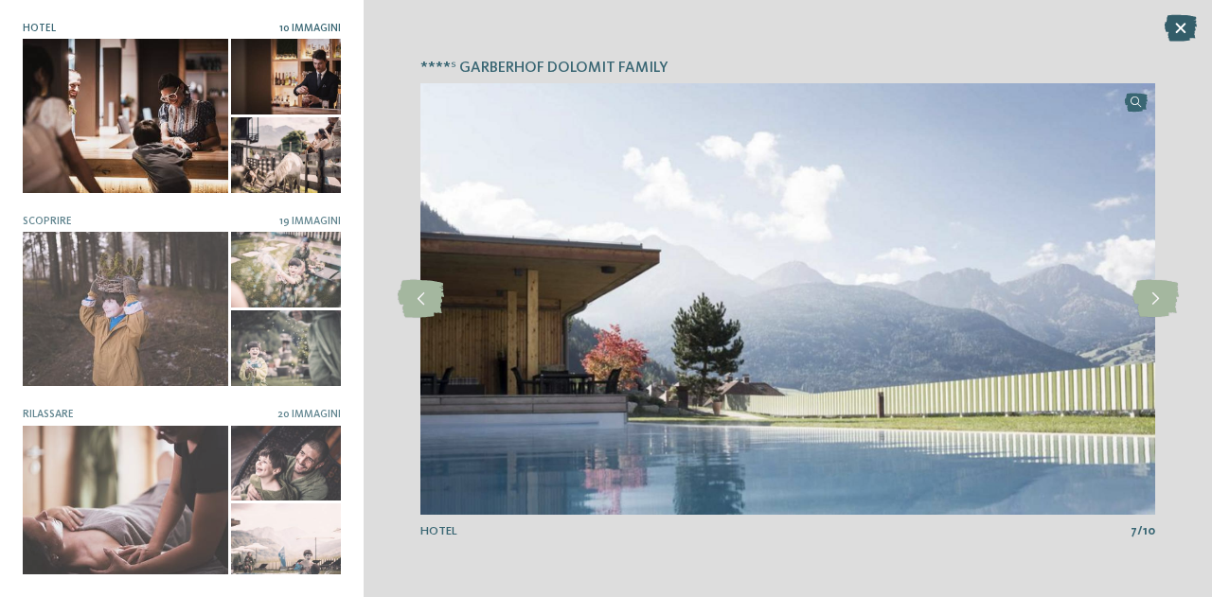
click at [1184, 21] on icon at bounding box center [1180, 28] width 32 height 27
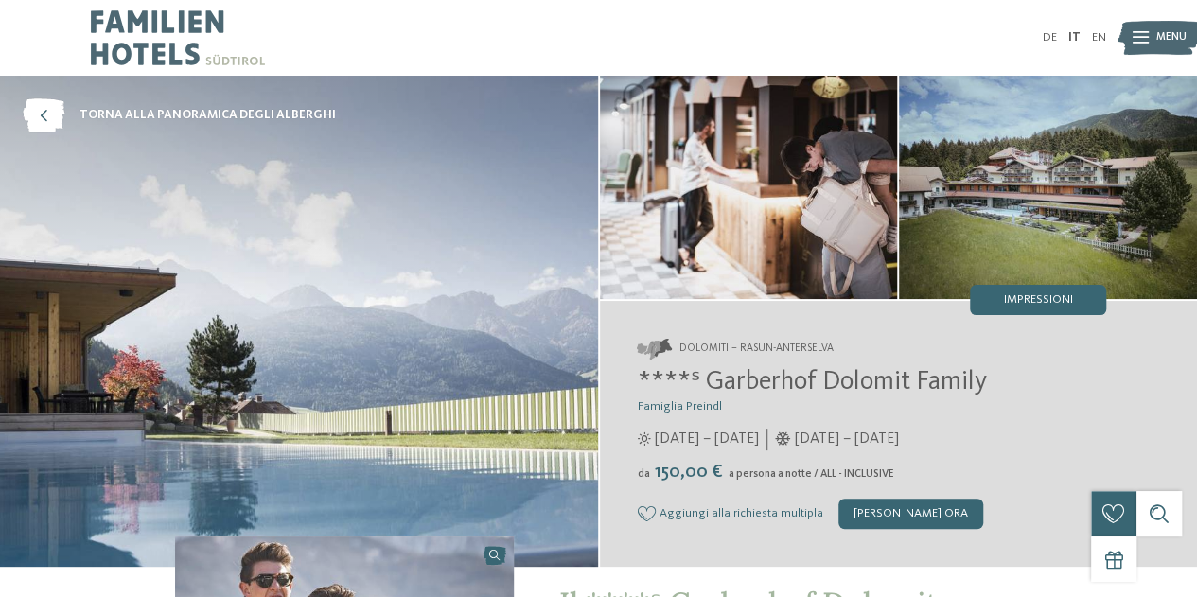
click at [623, 18] on div "DE IT EN Menu" at bounding box center [853, 38] width 508 height 76
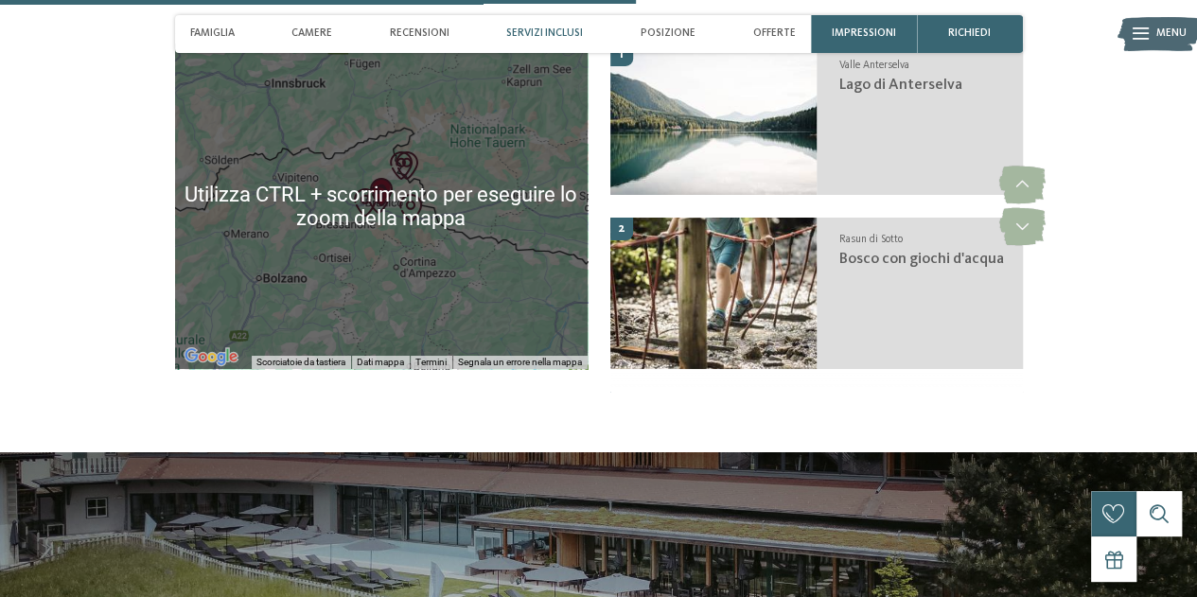
scroll to position [3218, 0]
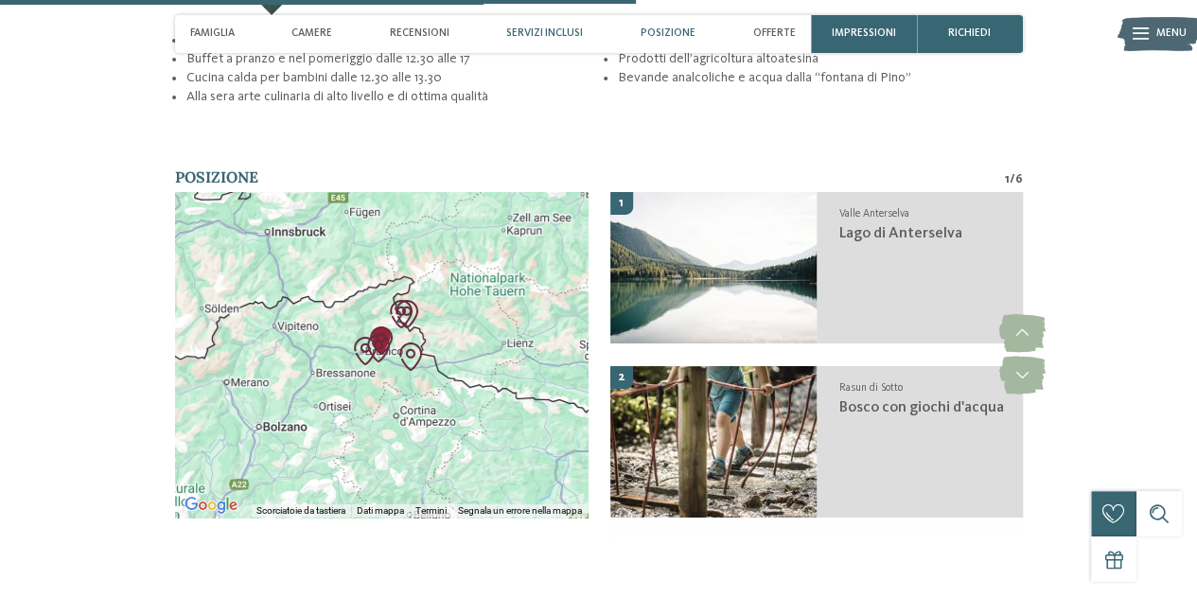
click at [674, 34] on span "Posizione" at bounding box center [668, 33] width 55 height 12
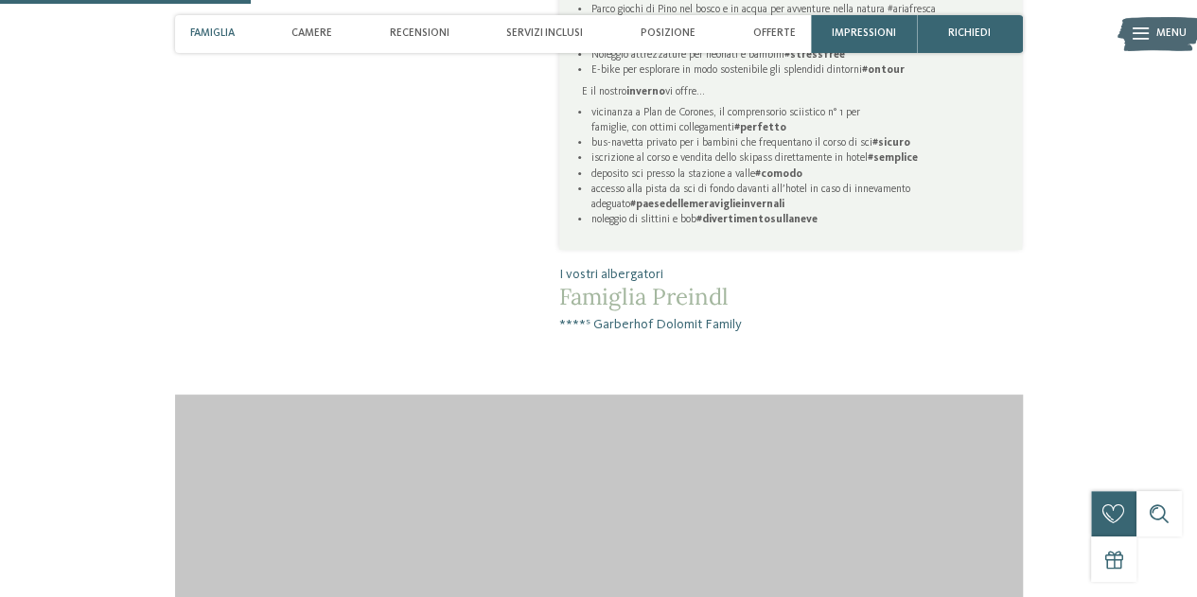
scroll to position [1187, 0]
